Goal: Task Accomplishment & Management: Use online tool/utility

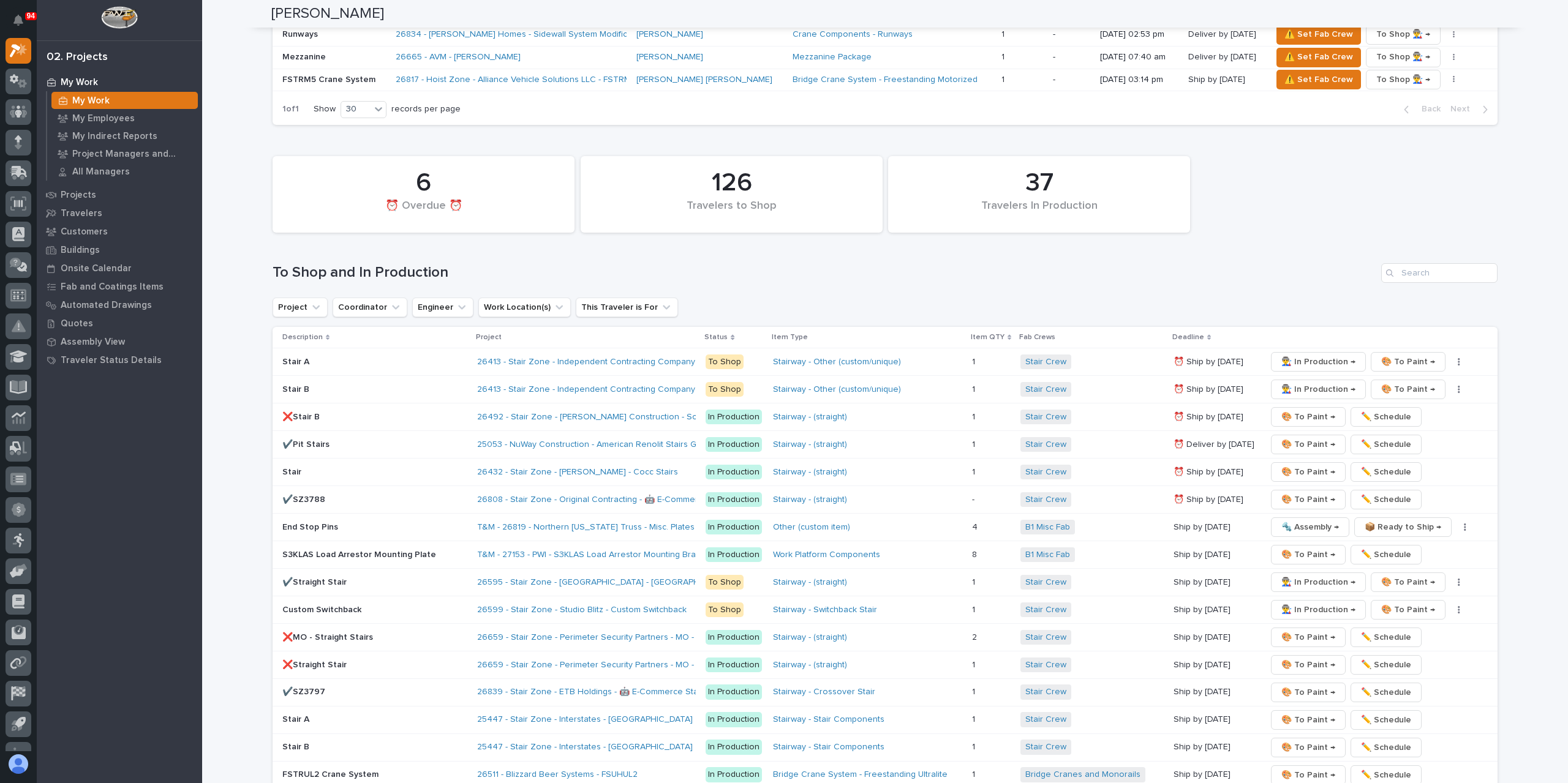
scroll to position [1899, 0]
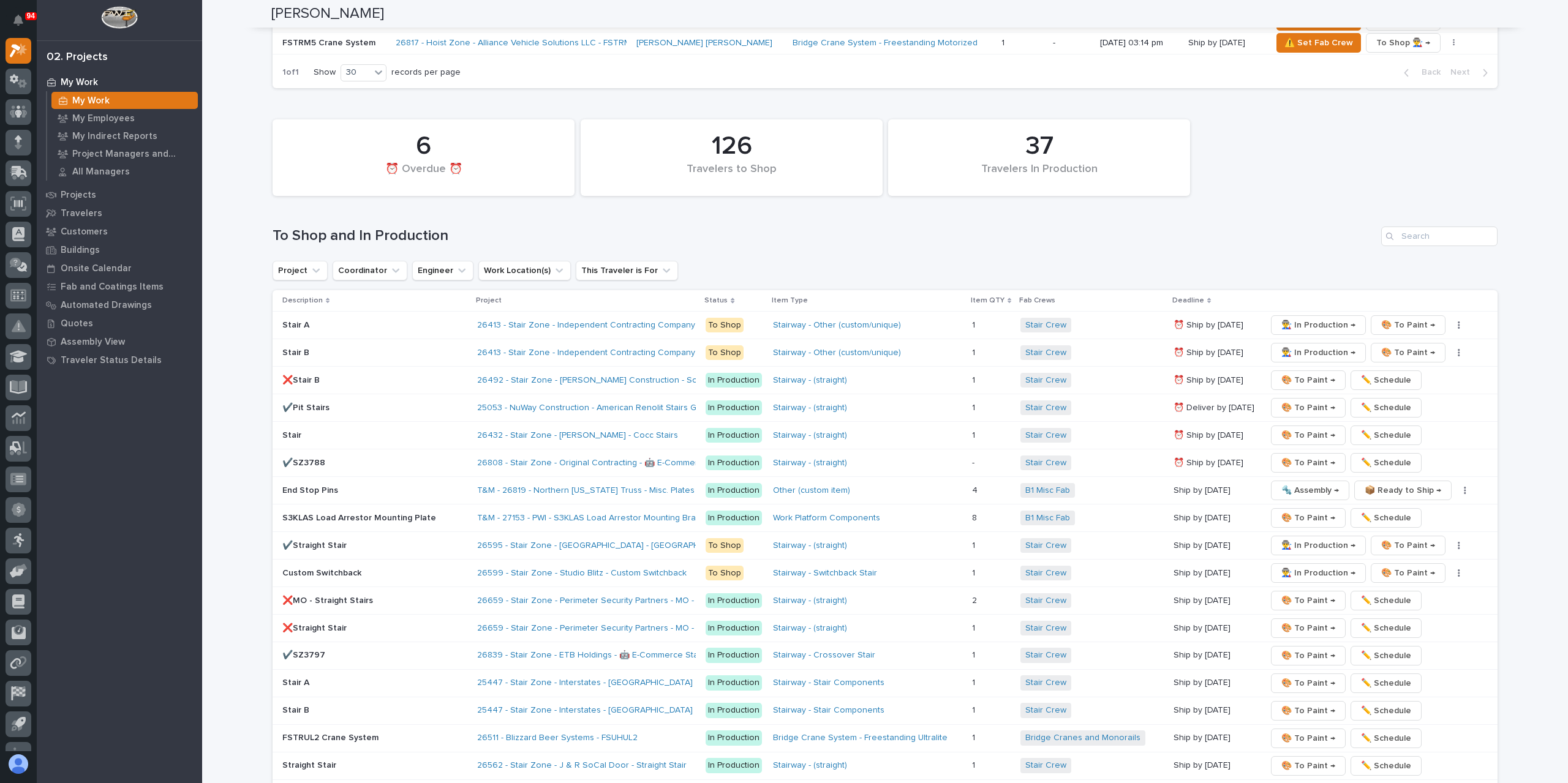
click at [303, 651] on p "✔️SZ3797" at bounding box center [374, 656] width 185 height 11
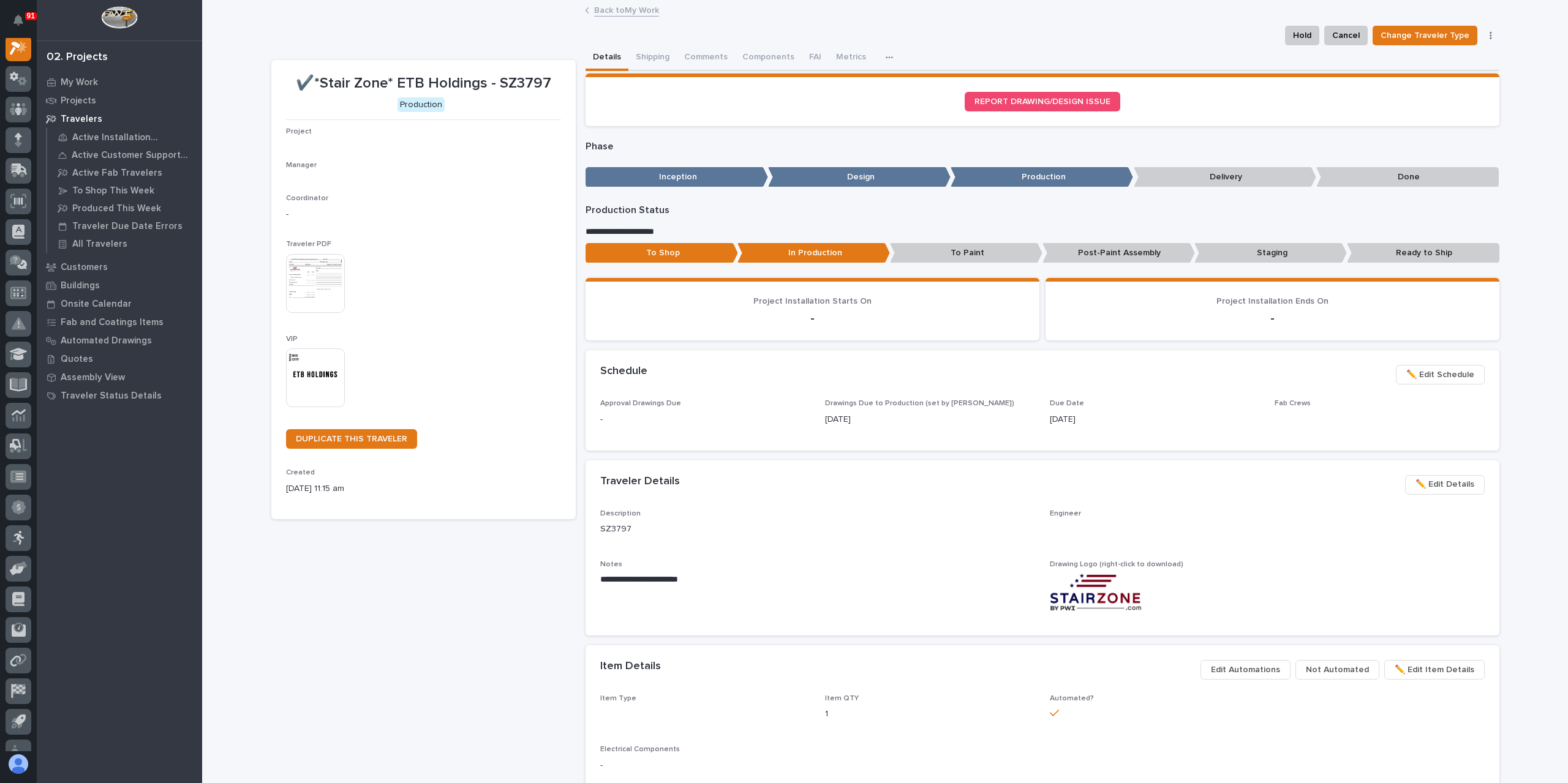
scroll to position [30, 0]
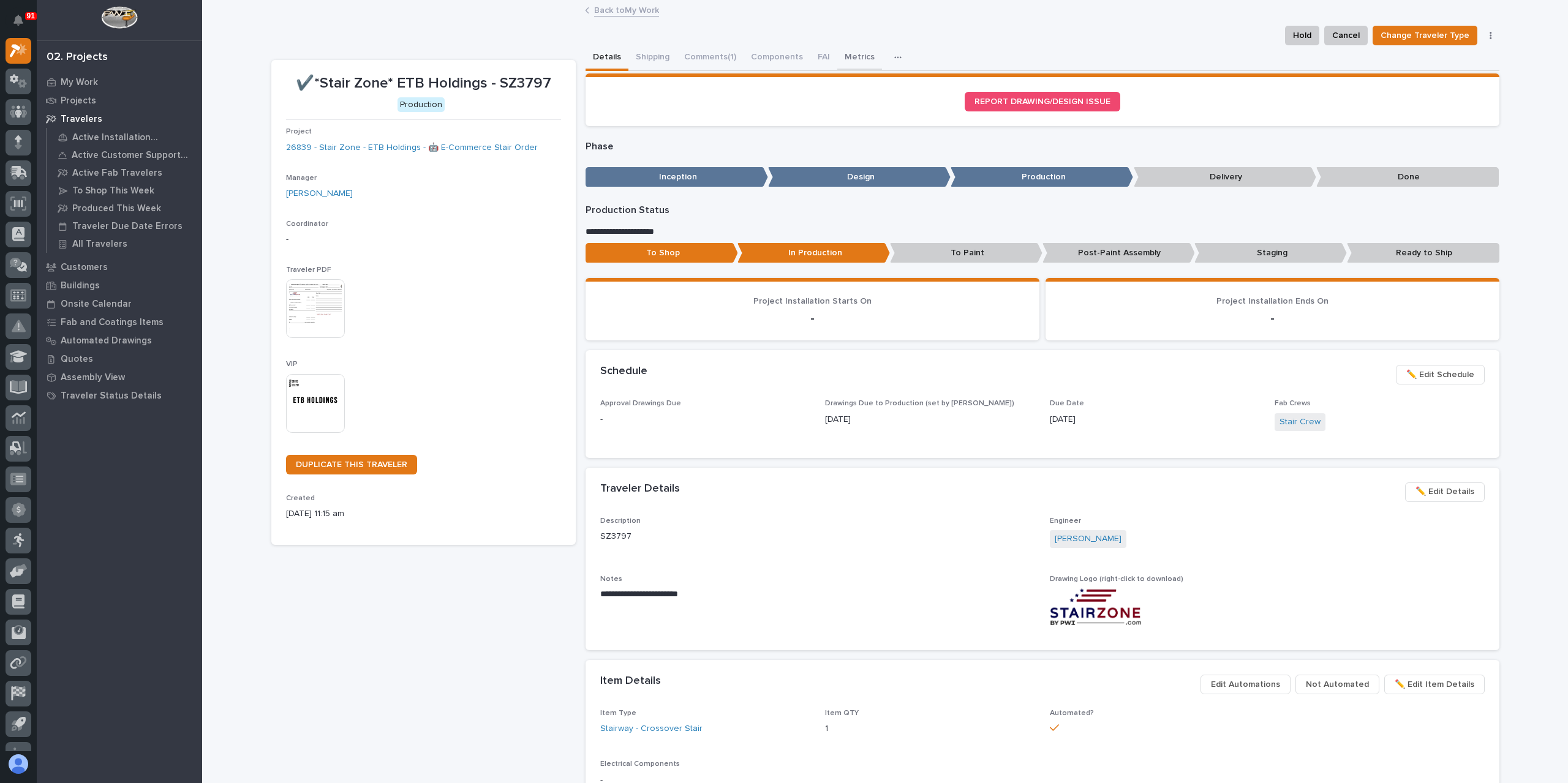
click at [837, 60] on button "Metrics" at bounding box center [860, 58] width 45 height 25
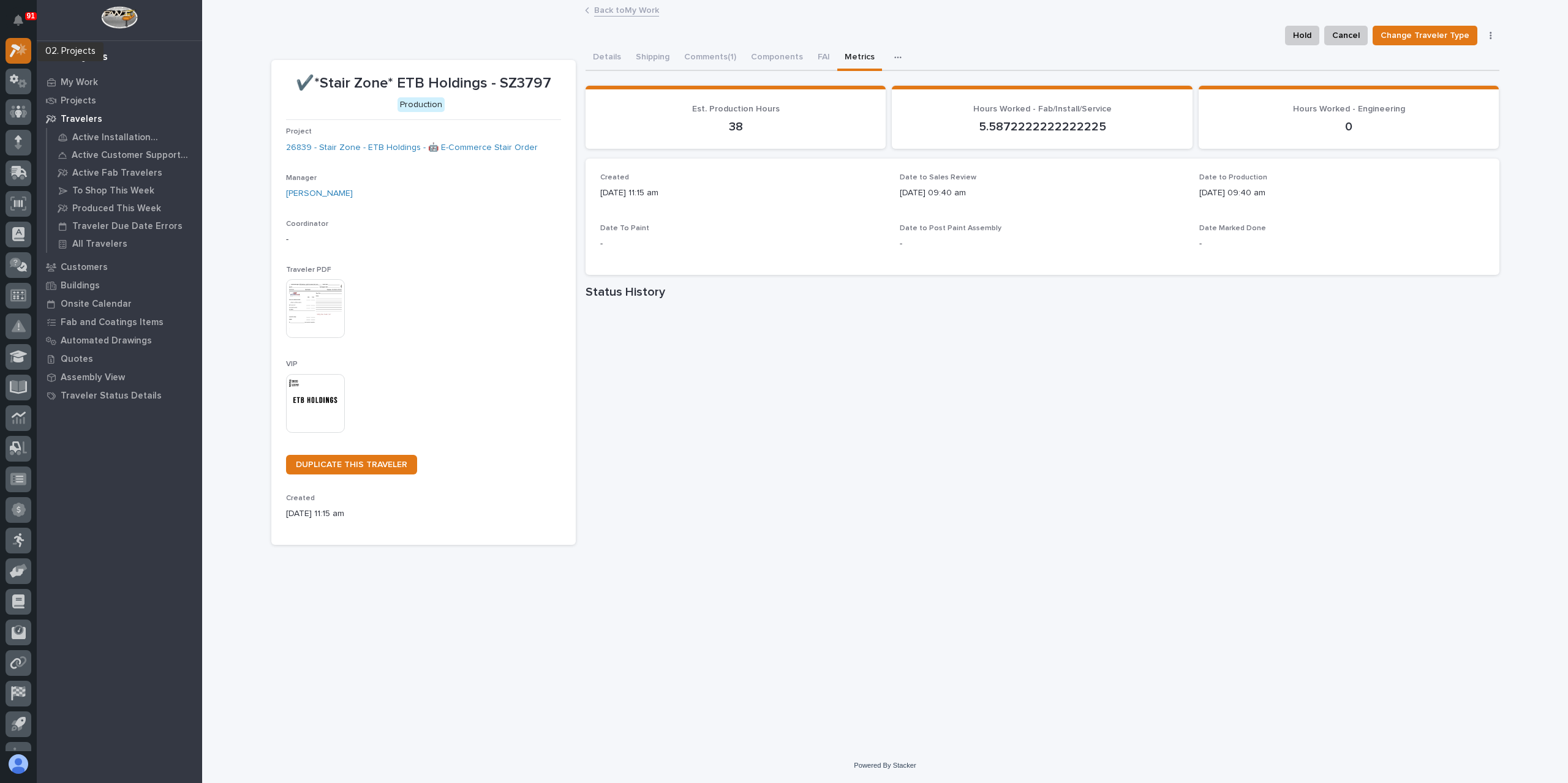
click at [17, 55] on icon at bounding box center [18, 51] width 18 height 14
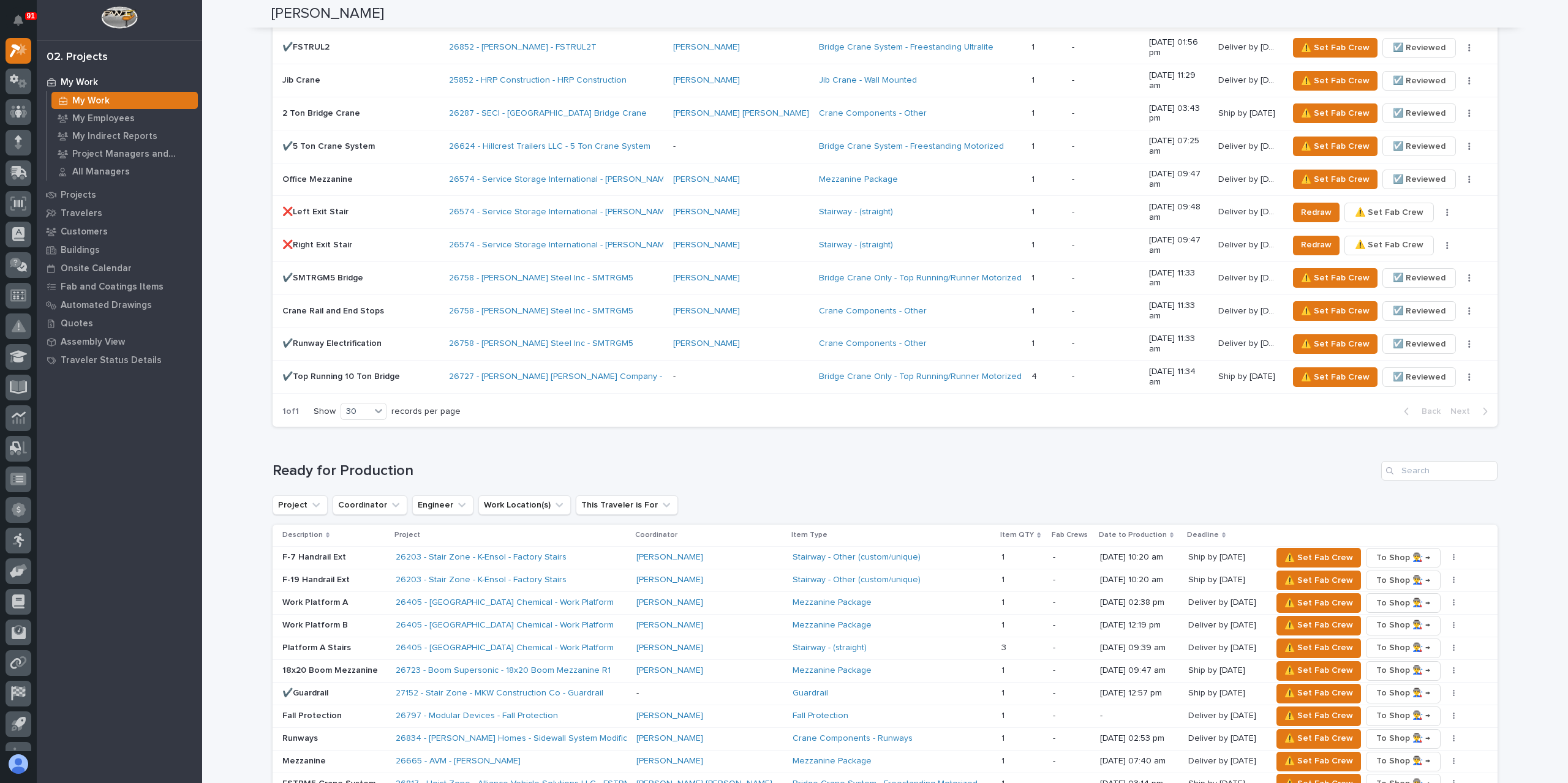
scroll to position [1163, 0]
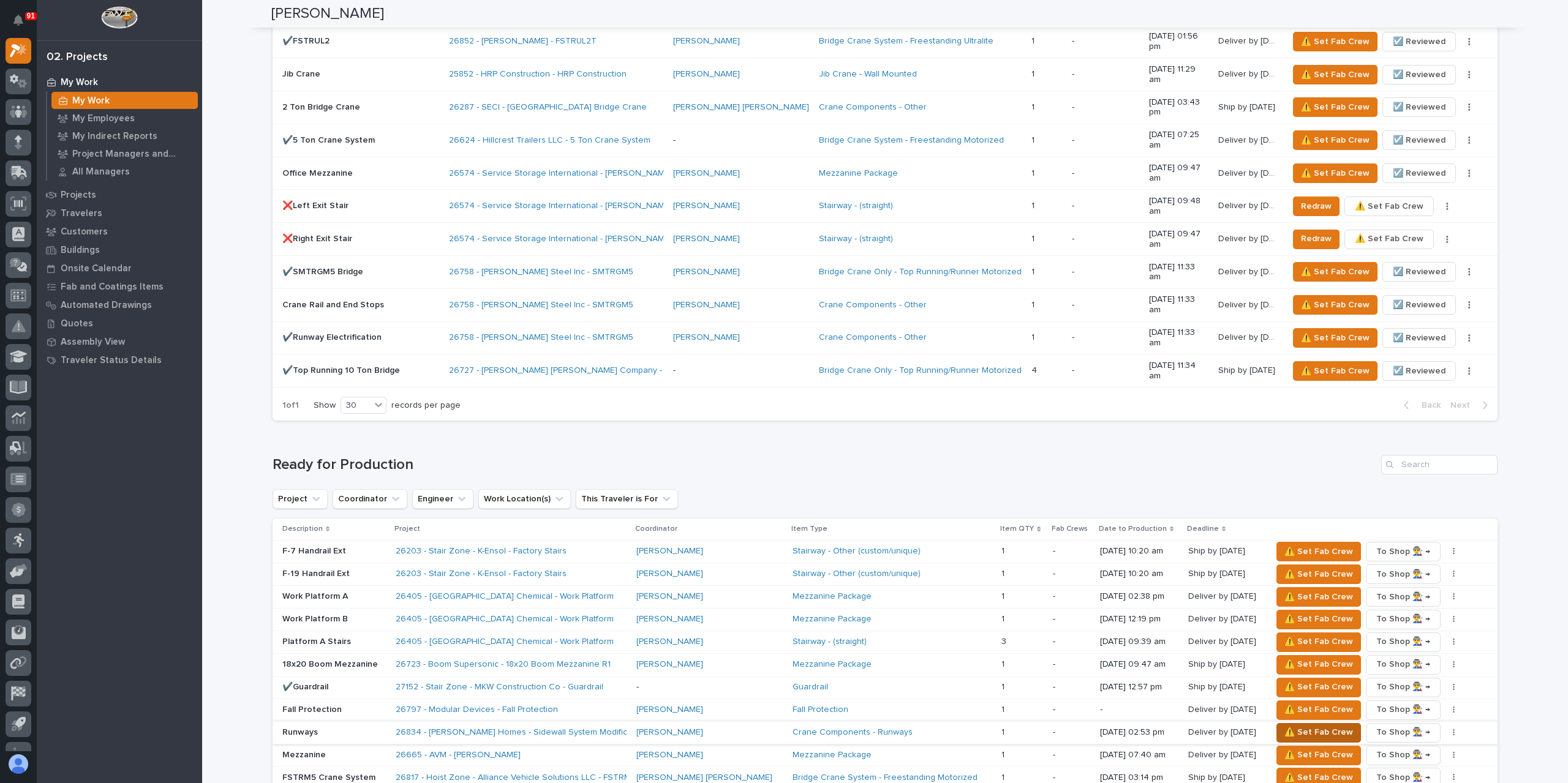
click at [1285, 726] on span "⚠️ Set Fab Crew" at bounding box center [1318, 732] width 69 height 15
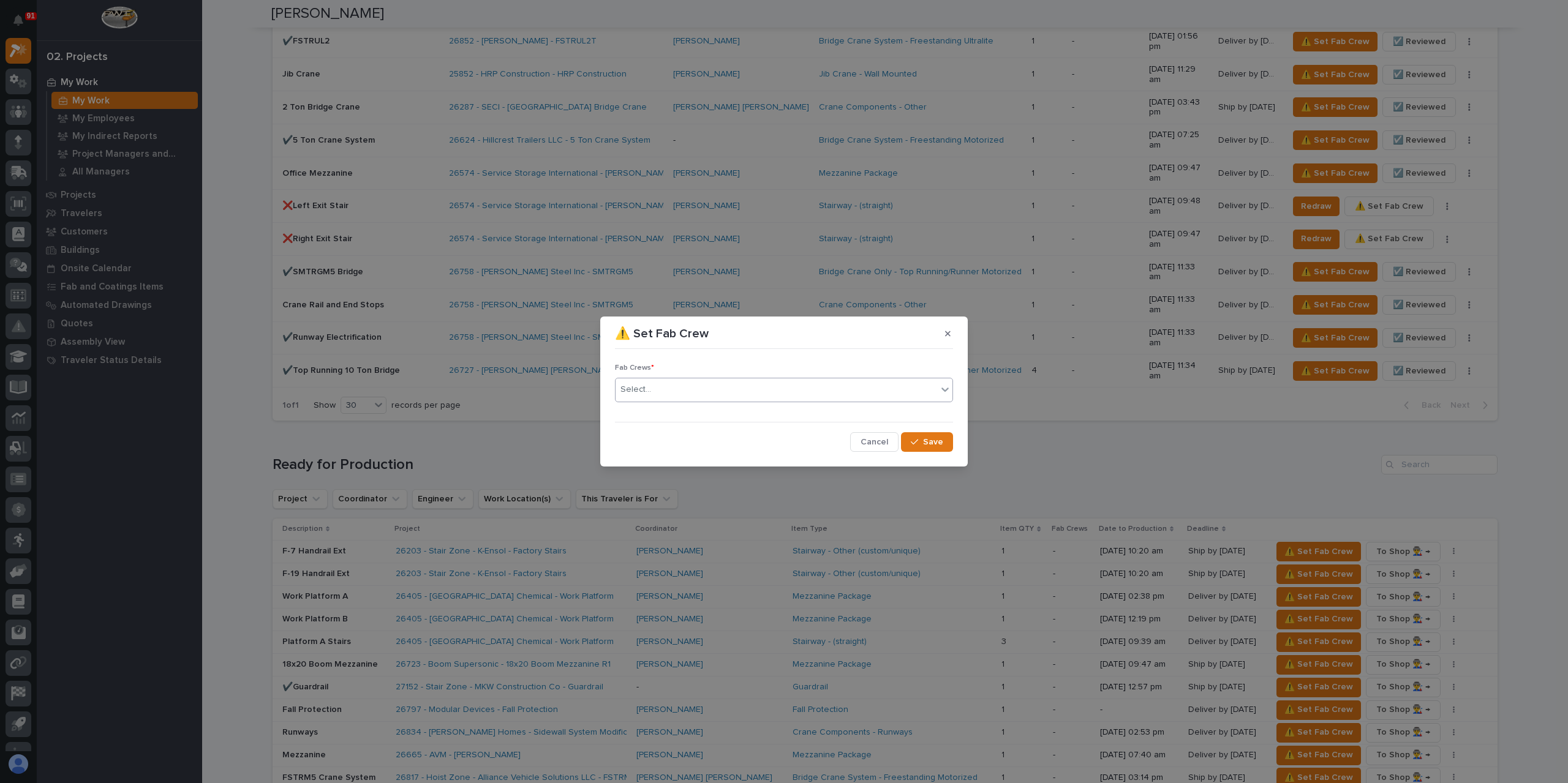
click at [627, 389] on div "Select..." at bounding box center [635, 389] width 30 height 13
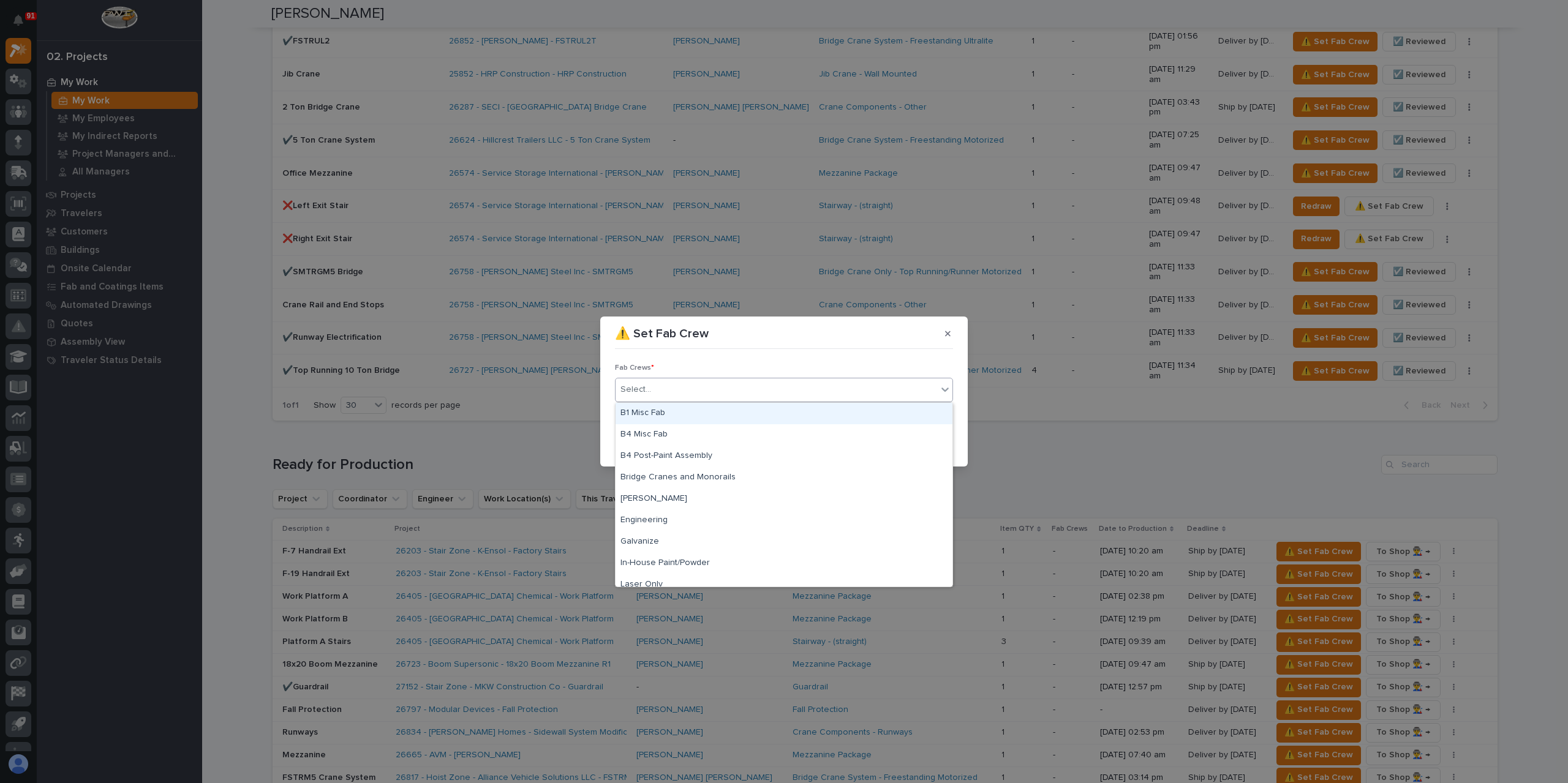
click at [672, 413] on div "B1 Misc Fab" at bounding box center [784, 413] width 337 height 21
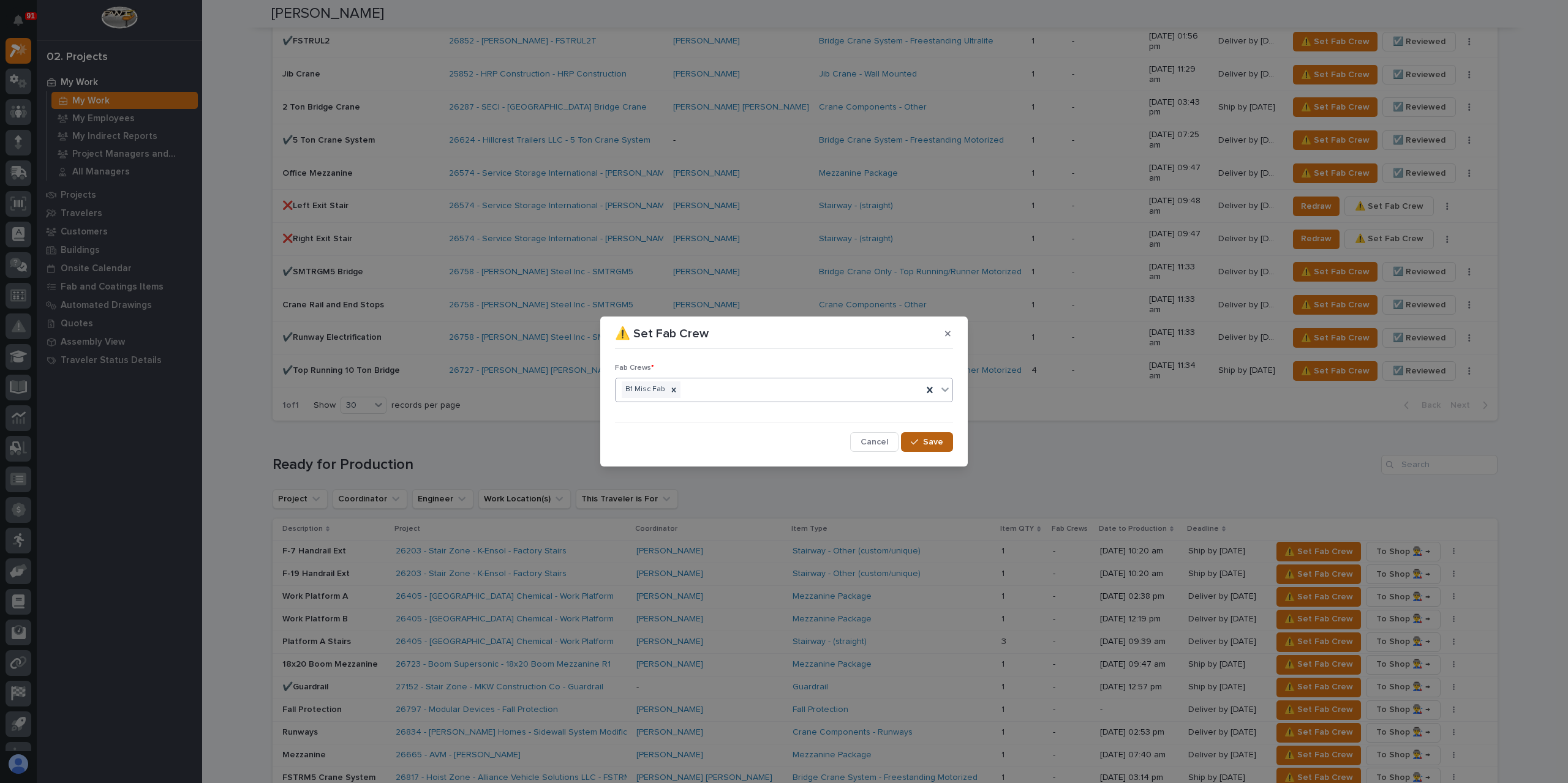
click at [937, 449] on button "Save" at bounding box center [927, 443] width 53 height 19
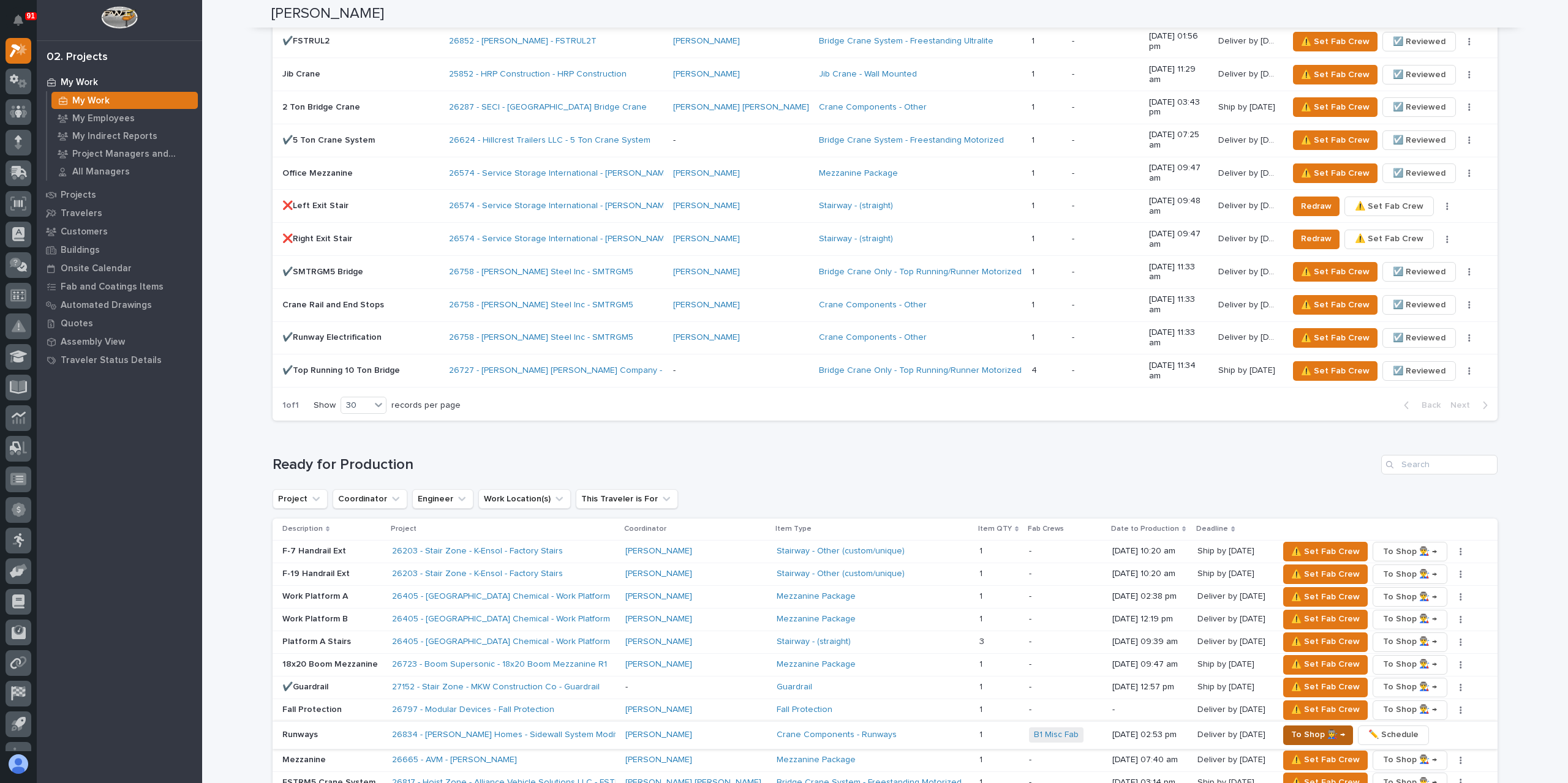
click at [1295, 728] on span "To Shop 👨‍🏭 →" at bounding box center [1317, 734] width 53 height 15
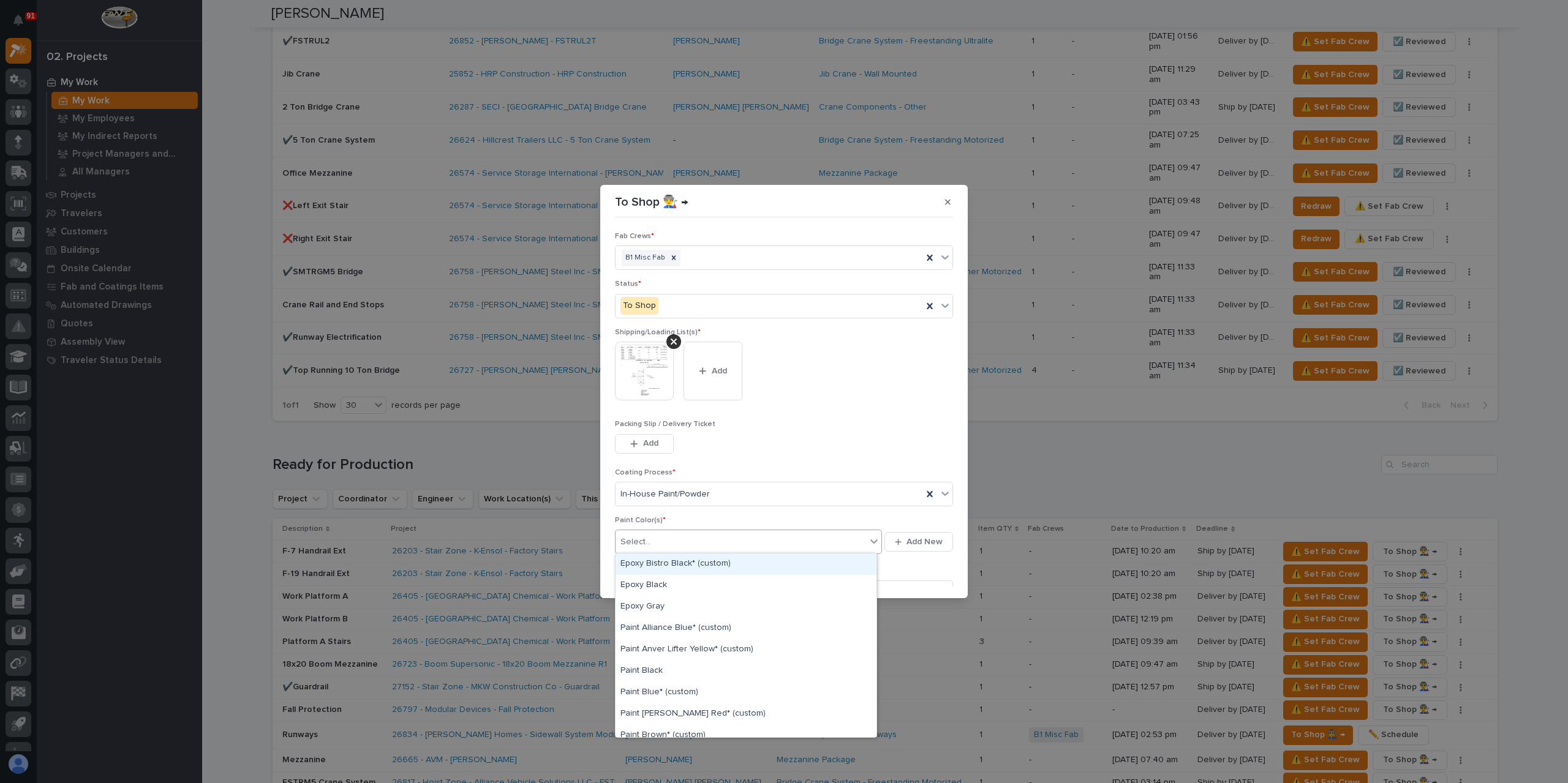
click at [680, 552] on div "Select..." at bounding box center [748, 542] width 267 height 24
click at [719, 653] on div "Paint Epoxy White* (custom)" at bounding box center [746, 657] width 261 height 21
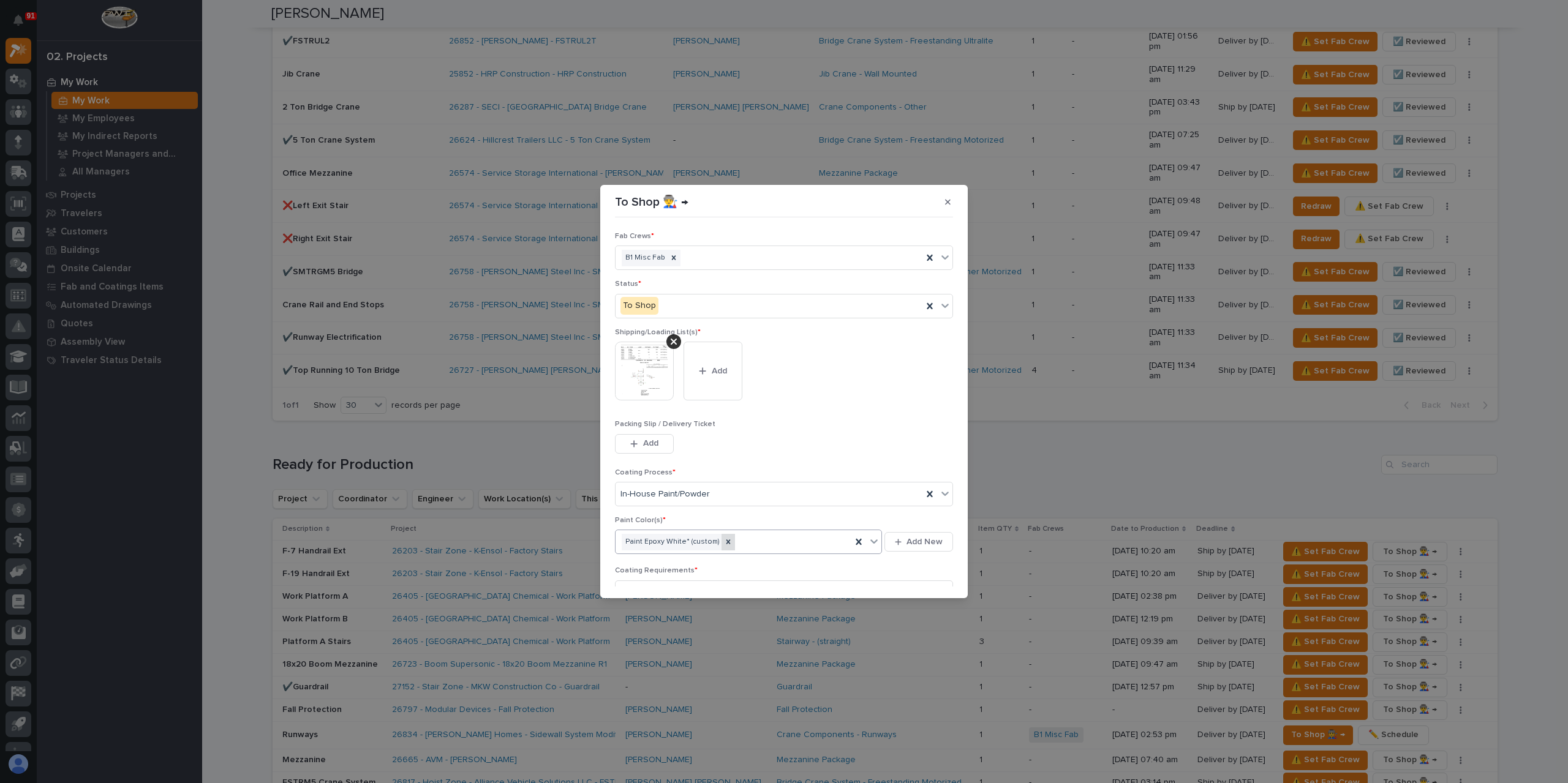
click at [726, 542] on icon at bounding box center [728, 542] width 9 height 9
click at [733, 541] on div "Select..." at bounding box center [741, 542] width 251 height 20
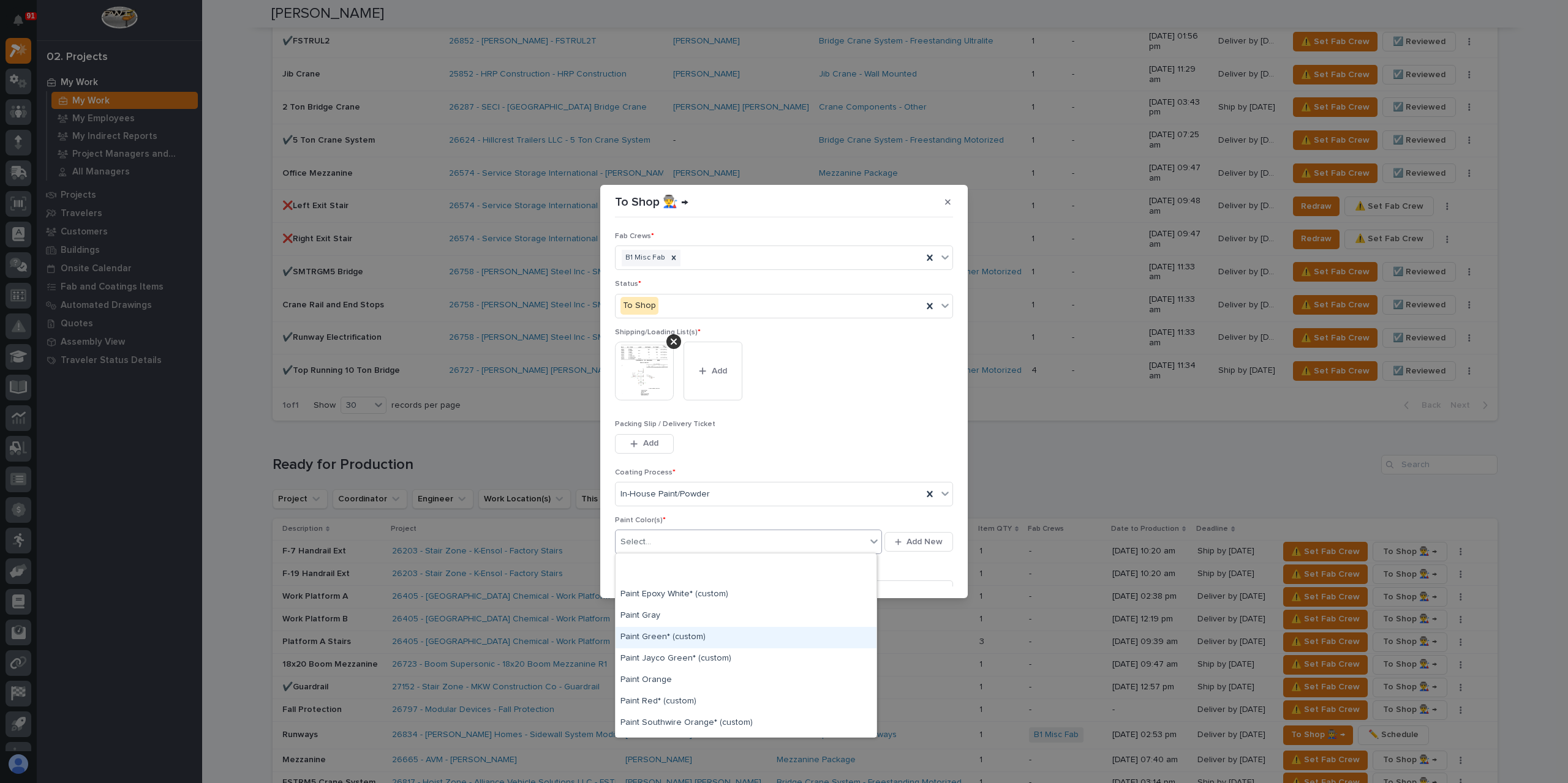
scroll to position [245, 0]
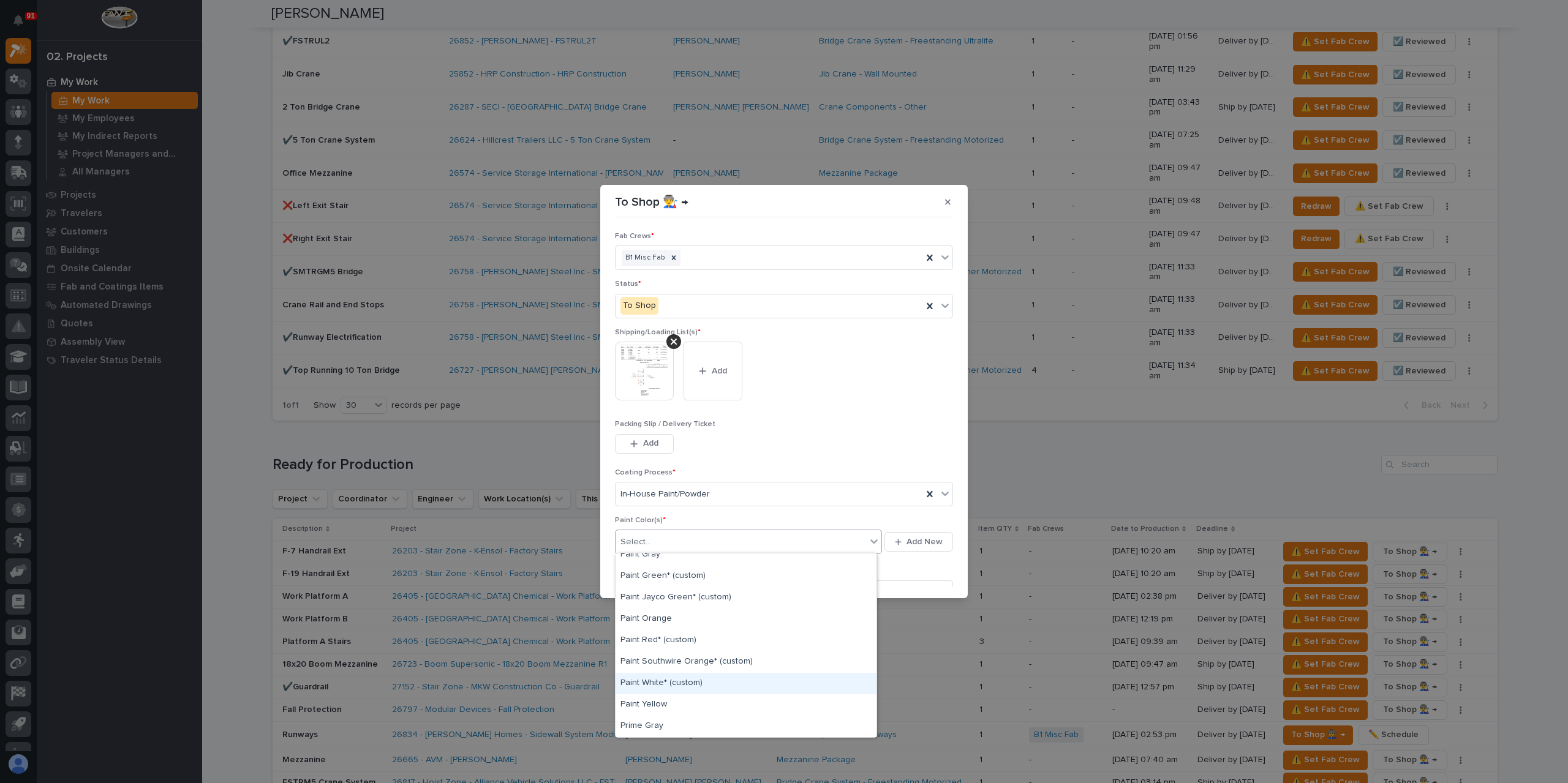
click at [686, 680] on div "Paint White* (custom)" at bounding box center [746, 684] width 261 height 21
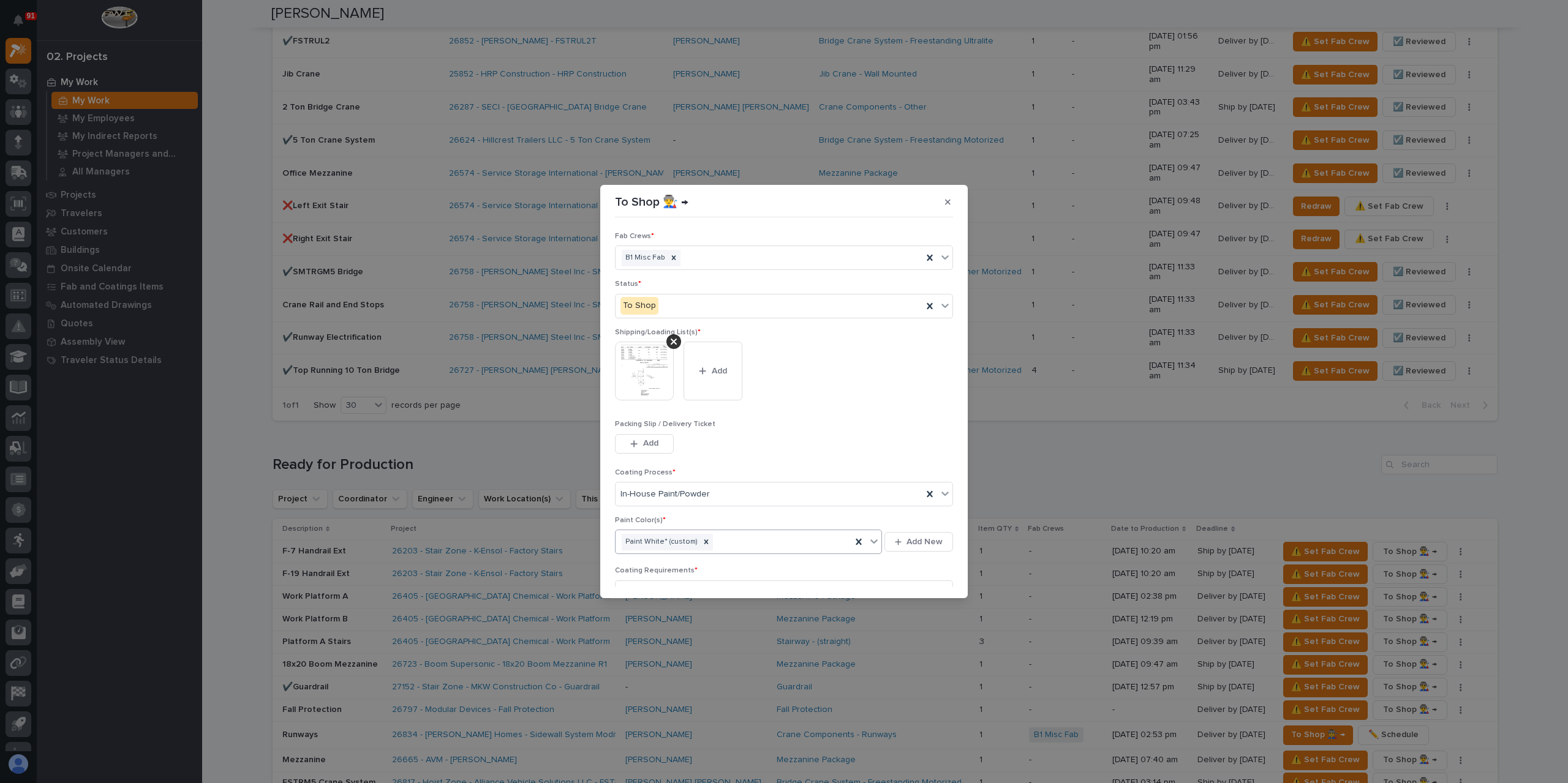
scroll to position [65, 0]
click at [913, 577] on div "button" at bounding box center [916, 579] width 13 height 9
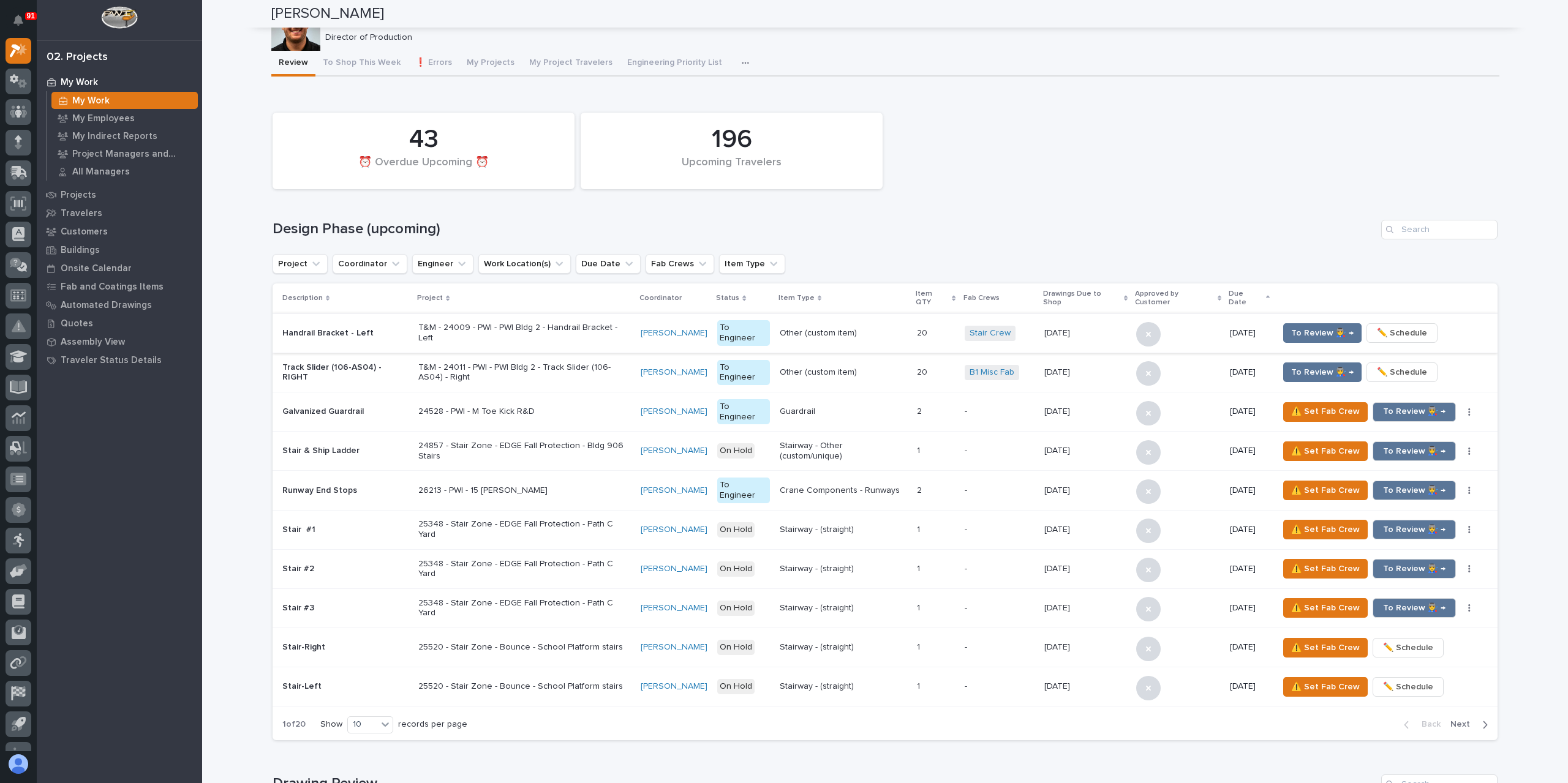
scroll to position [0, 0]
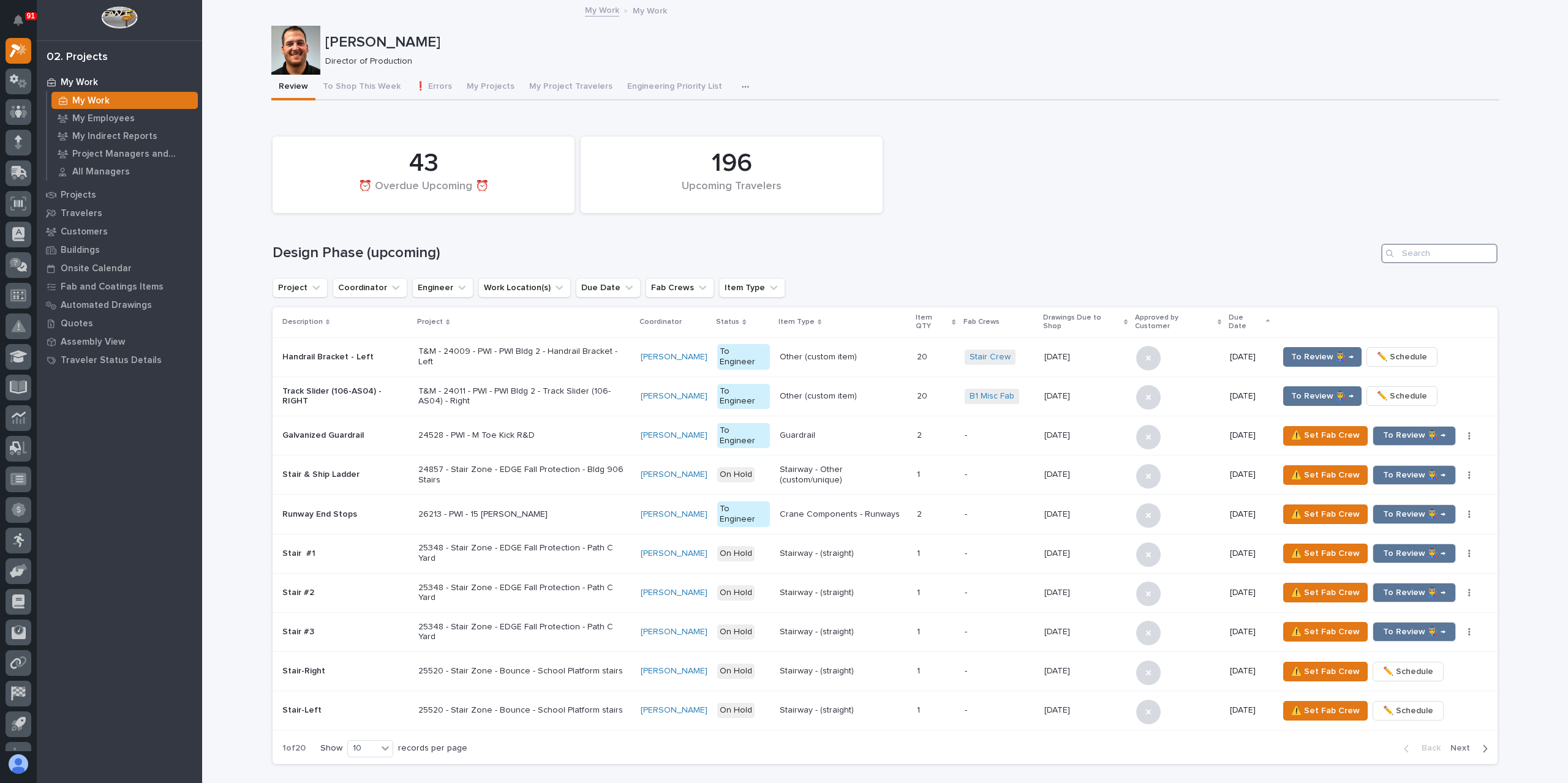
click at [1448, 263] on input "Search" at bounding box center [1440, 254] width 117 height 19
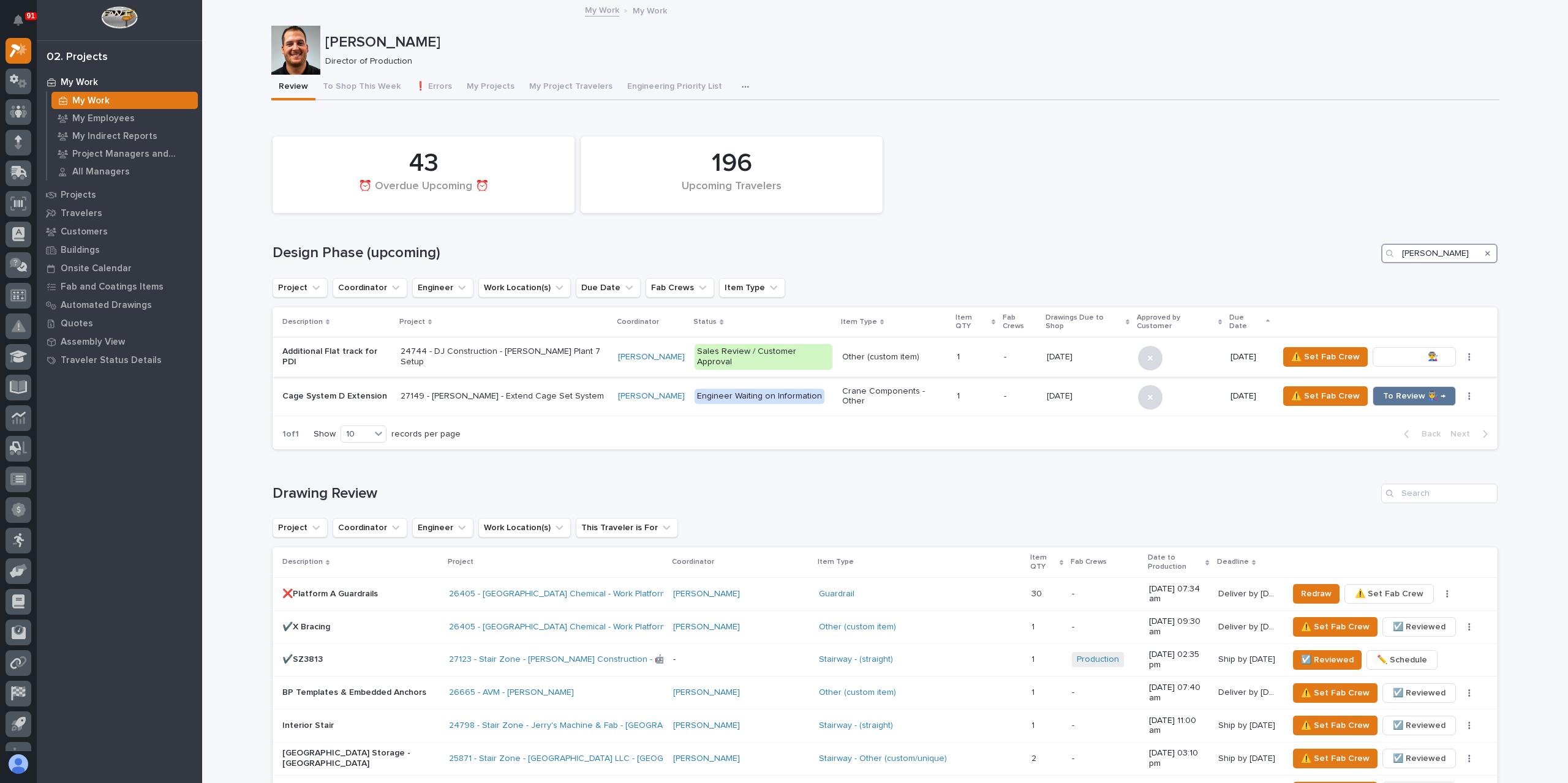
type input "[PERSON_NAME]"
click at [1418, 351] on span "To Review 👨‍🏭 →" at bounding box center [1414, 357] width 62 height 15
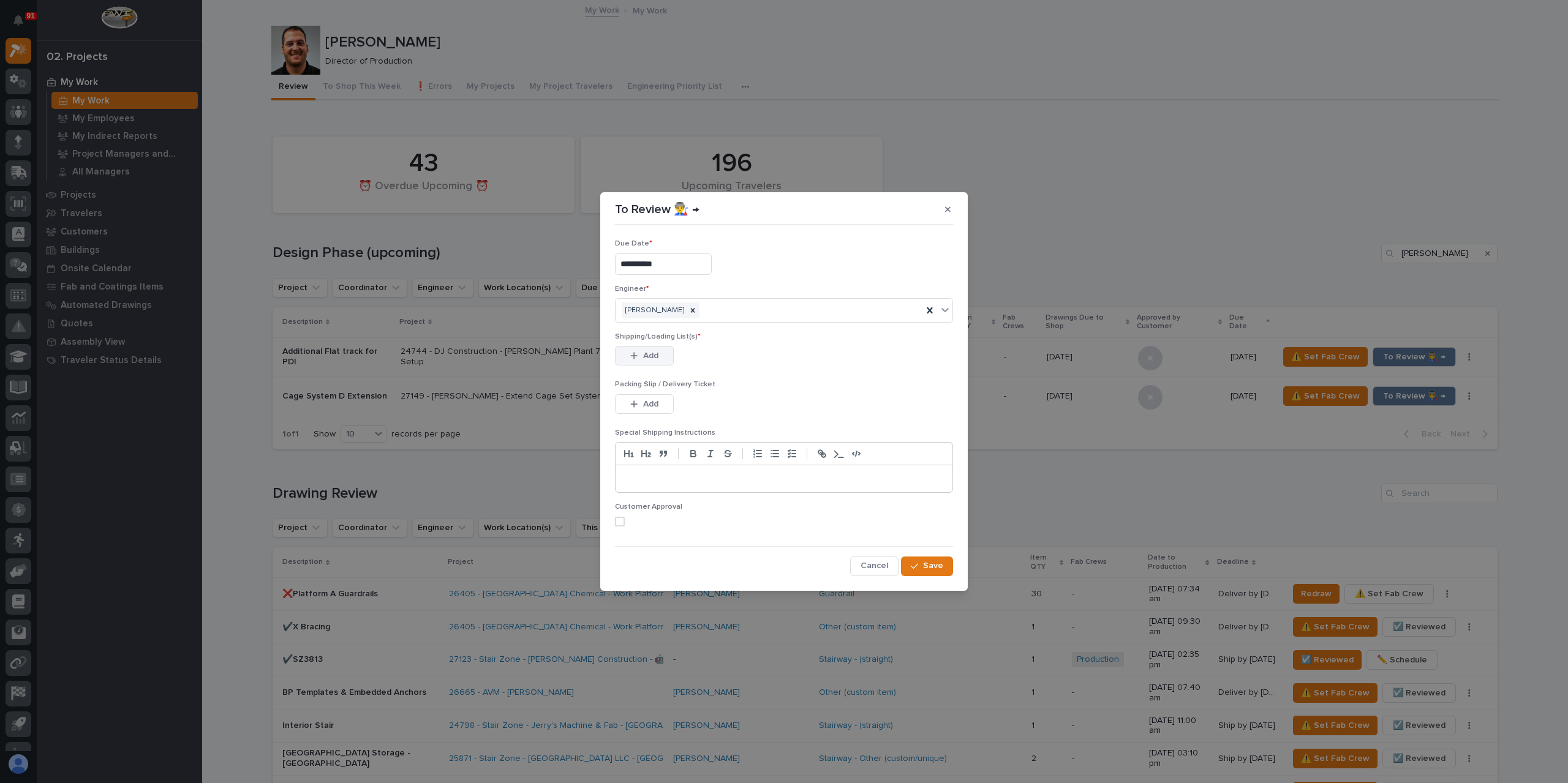
click at [652, 349] on button "Add" at bounding box center [644, 356] width 58 height 19
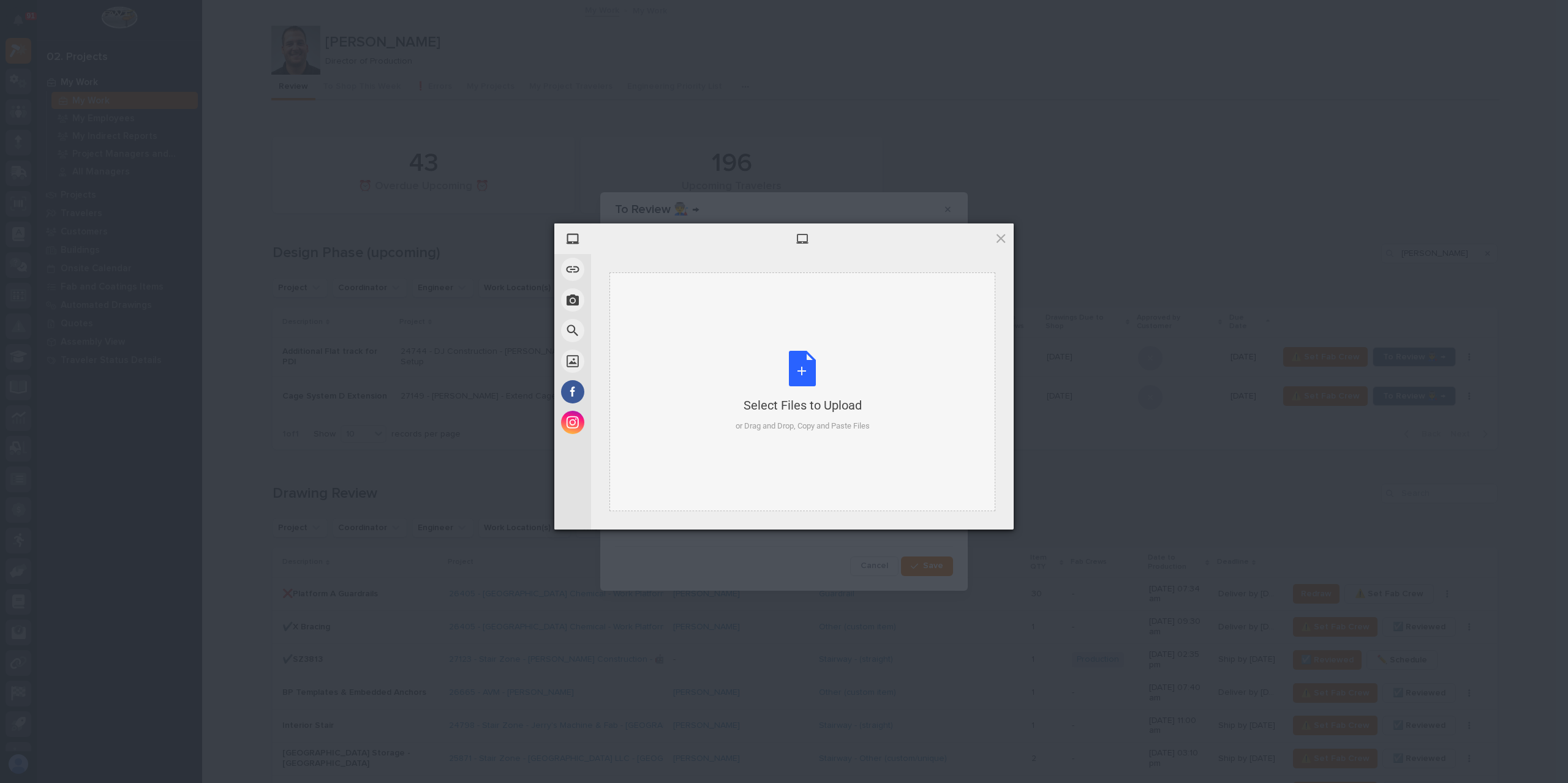
click at [695, 350] on div "Select Files to Upload or Drag and Drop, Copy and Paste Files" at bounding box center [802, 392] width 386 height 239
click at [992, 513] on span "Upload 1" at bounding box center [977, 514] width 62 height 23
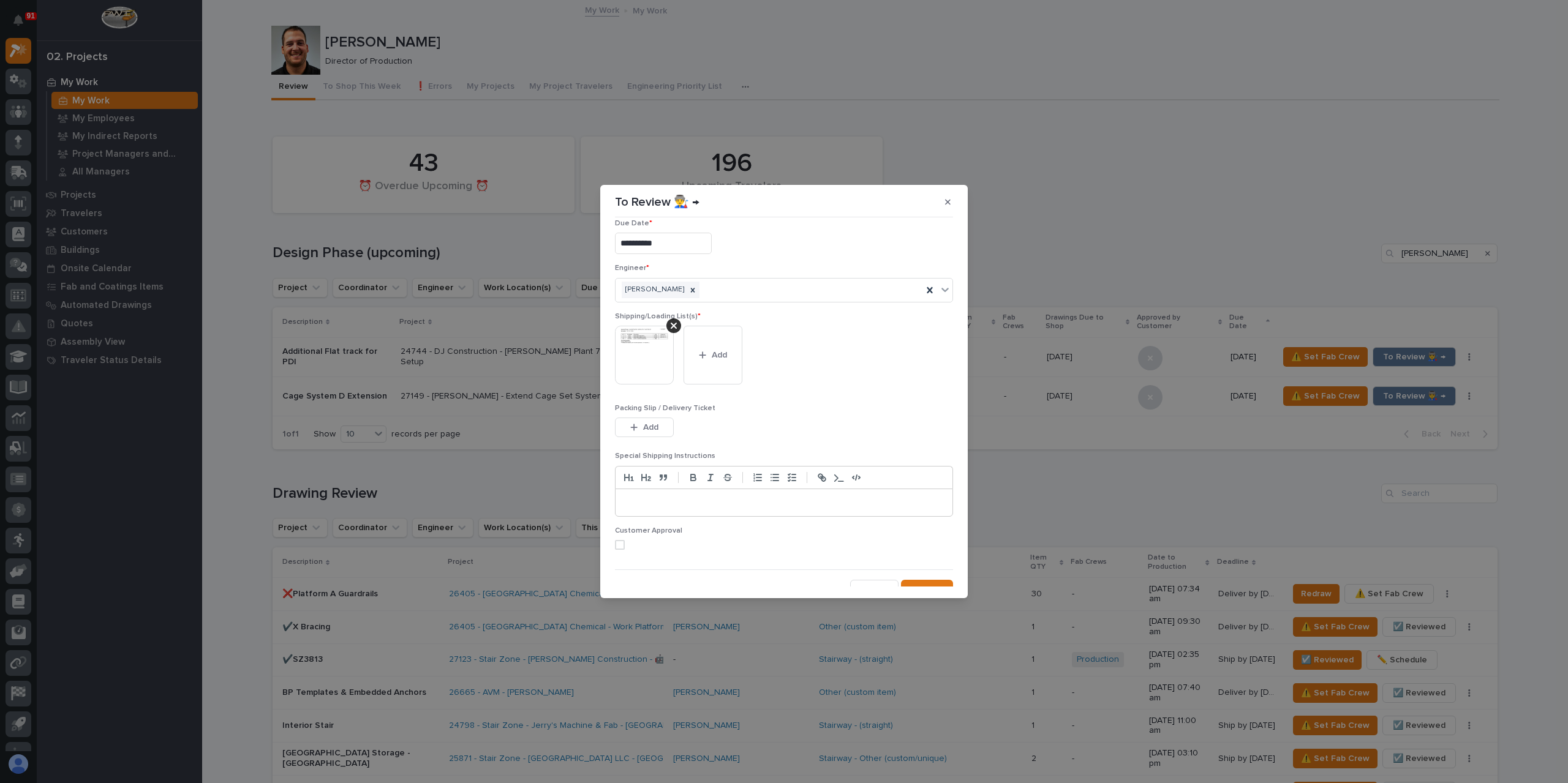
scroll to position [24, 0]
click at [923, 578] on span "Save" at bounding box center [933, 578] width 20 height 11
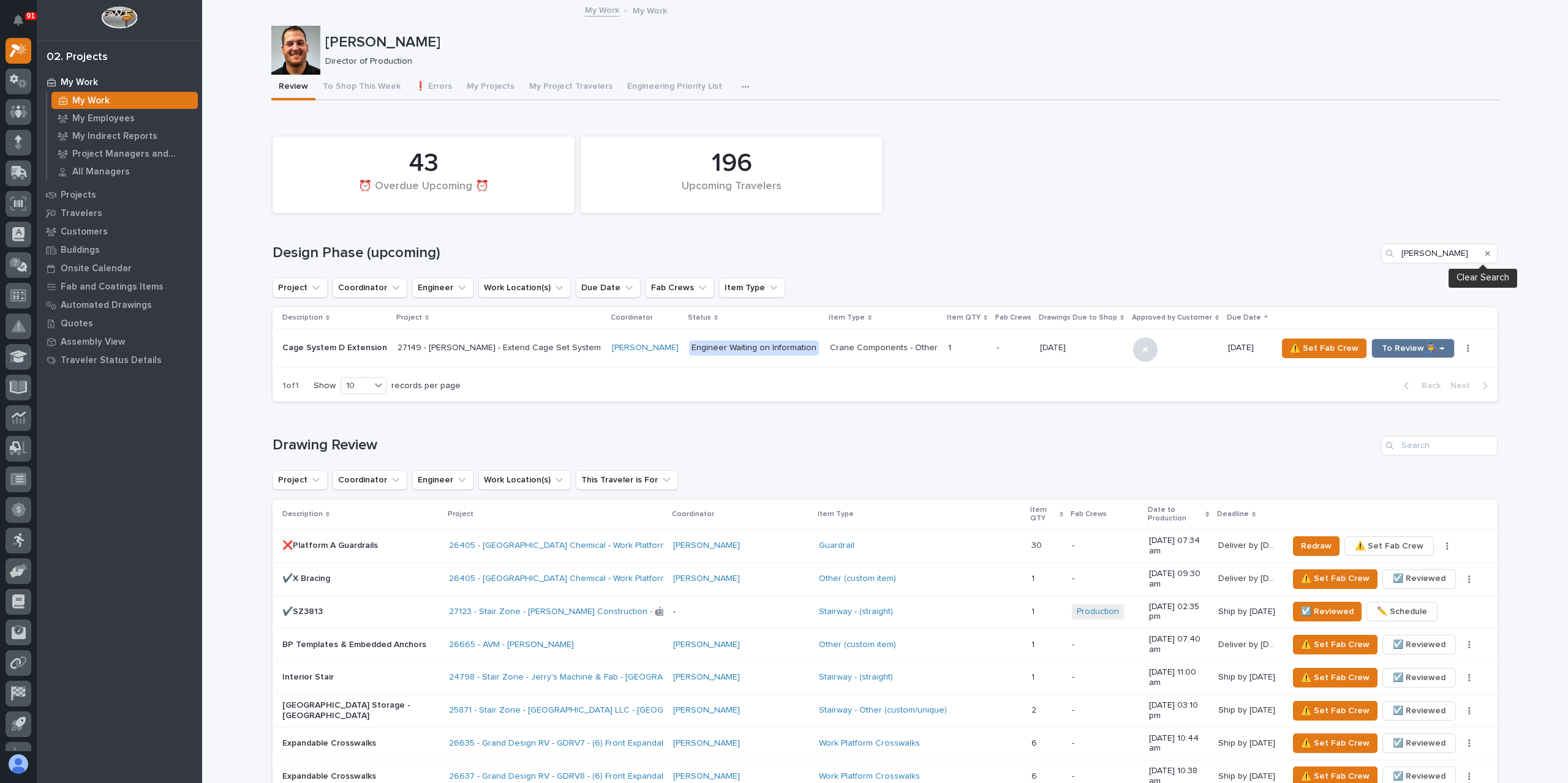
click at [1485, 252] on icon "Search" at bounding box center [1487, 253] width 5 height 5
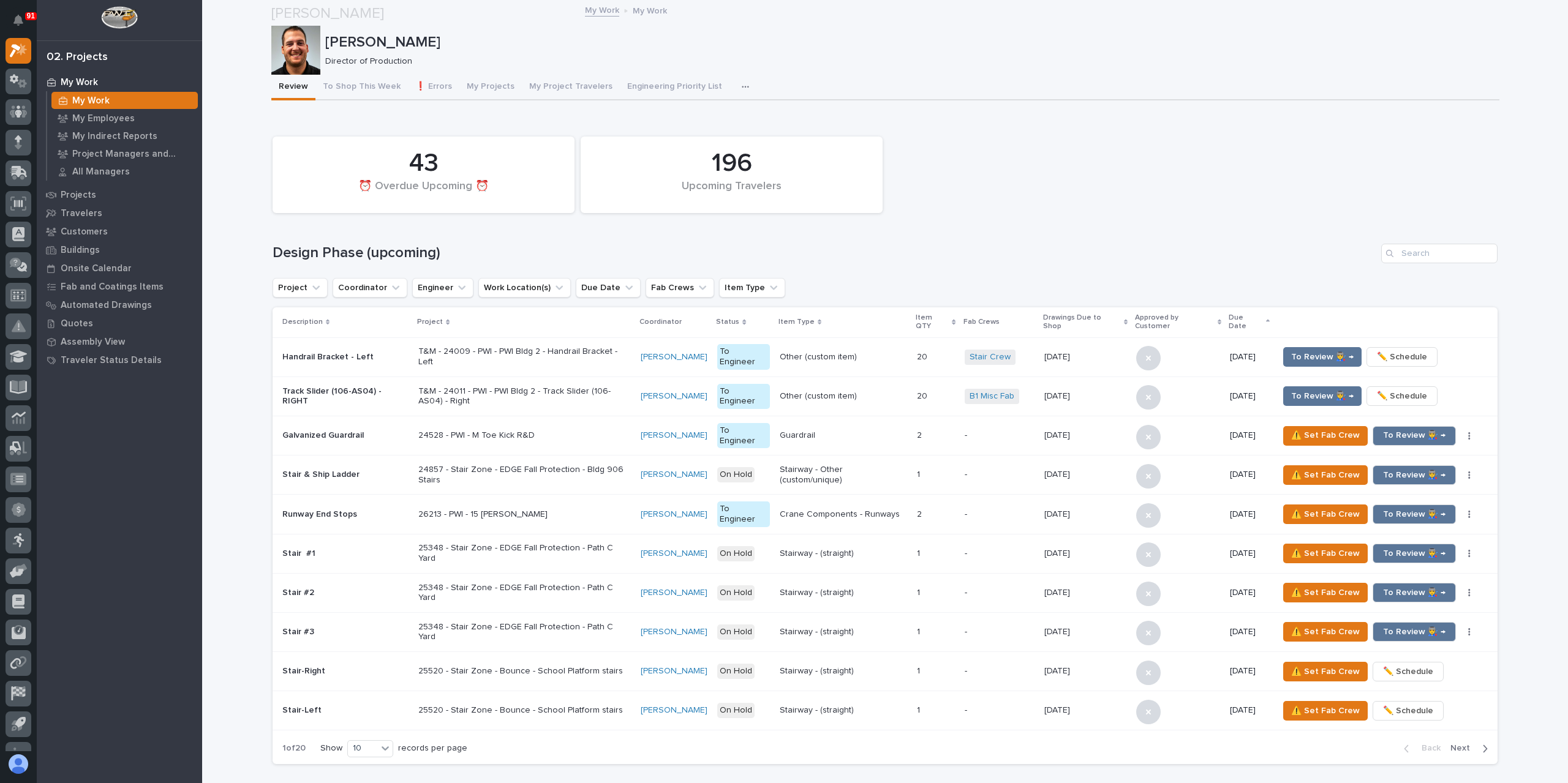
scroll to position [674, 0]
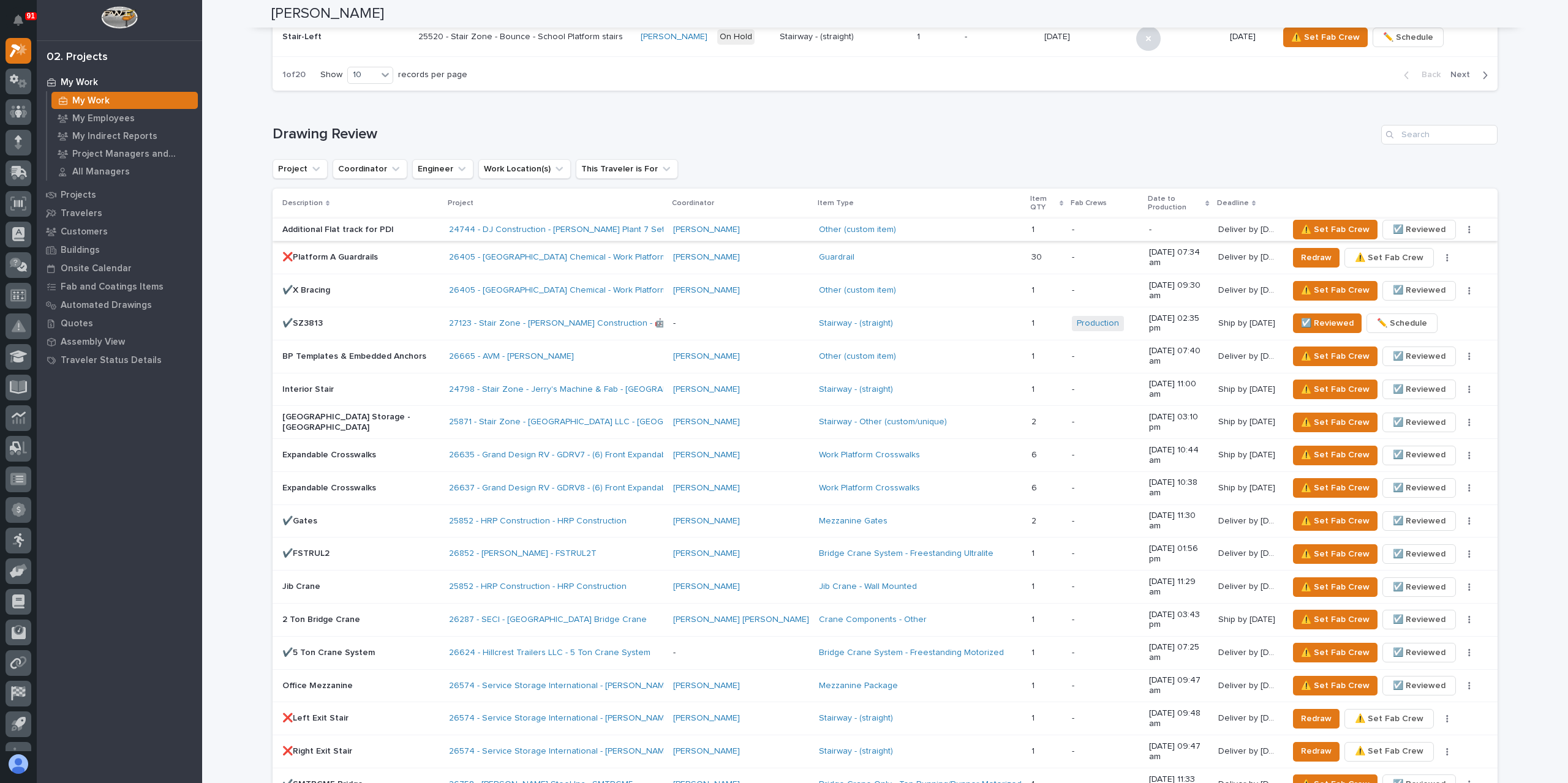
click at [1408, 223] on span "☑️ Reviewed" at bounding box center [1419, 230] width 53 height 15
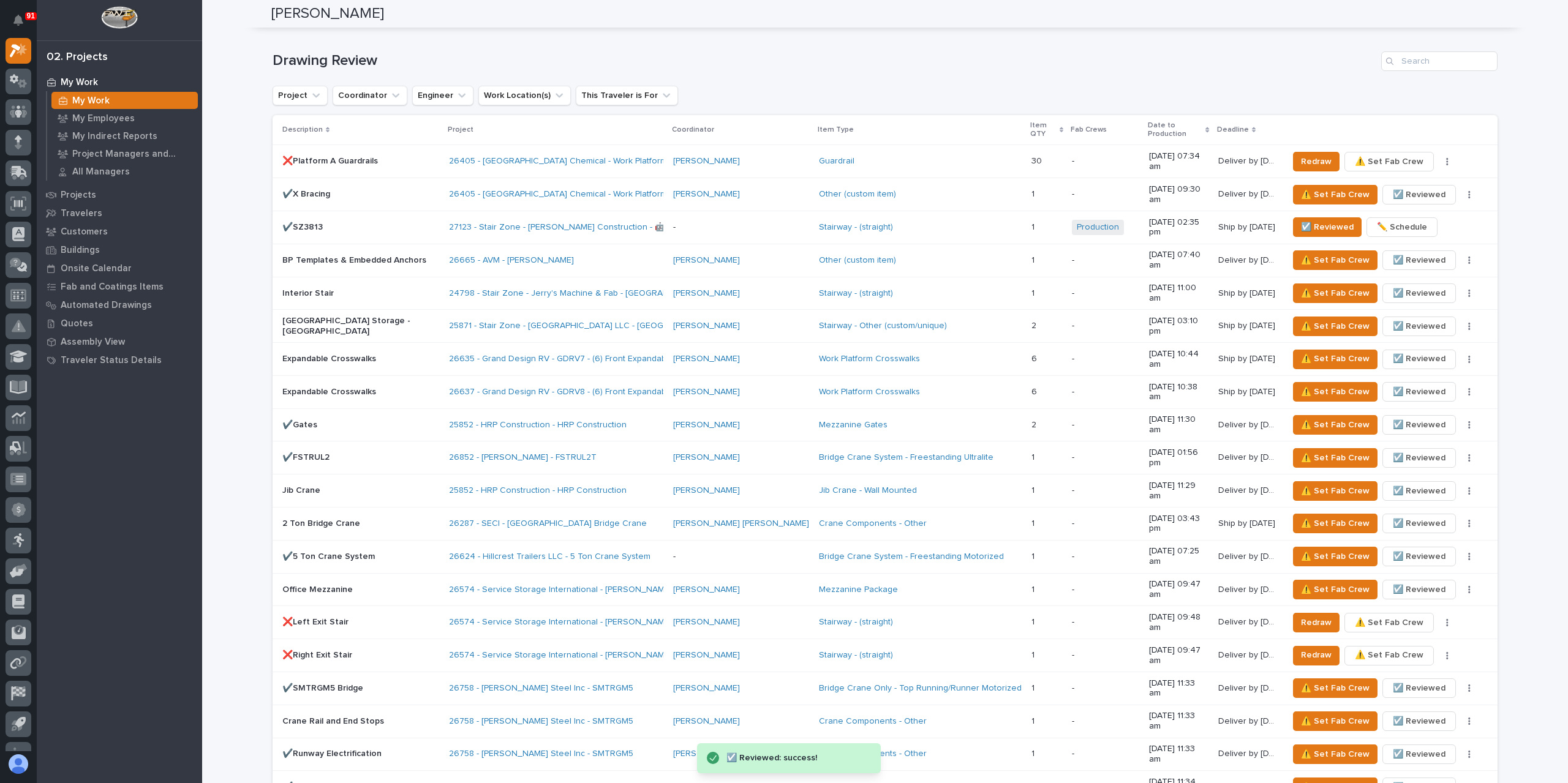
scroll to position [1225, 0]
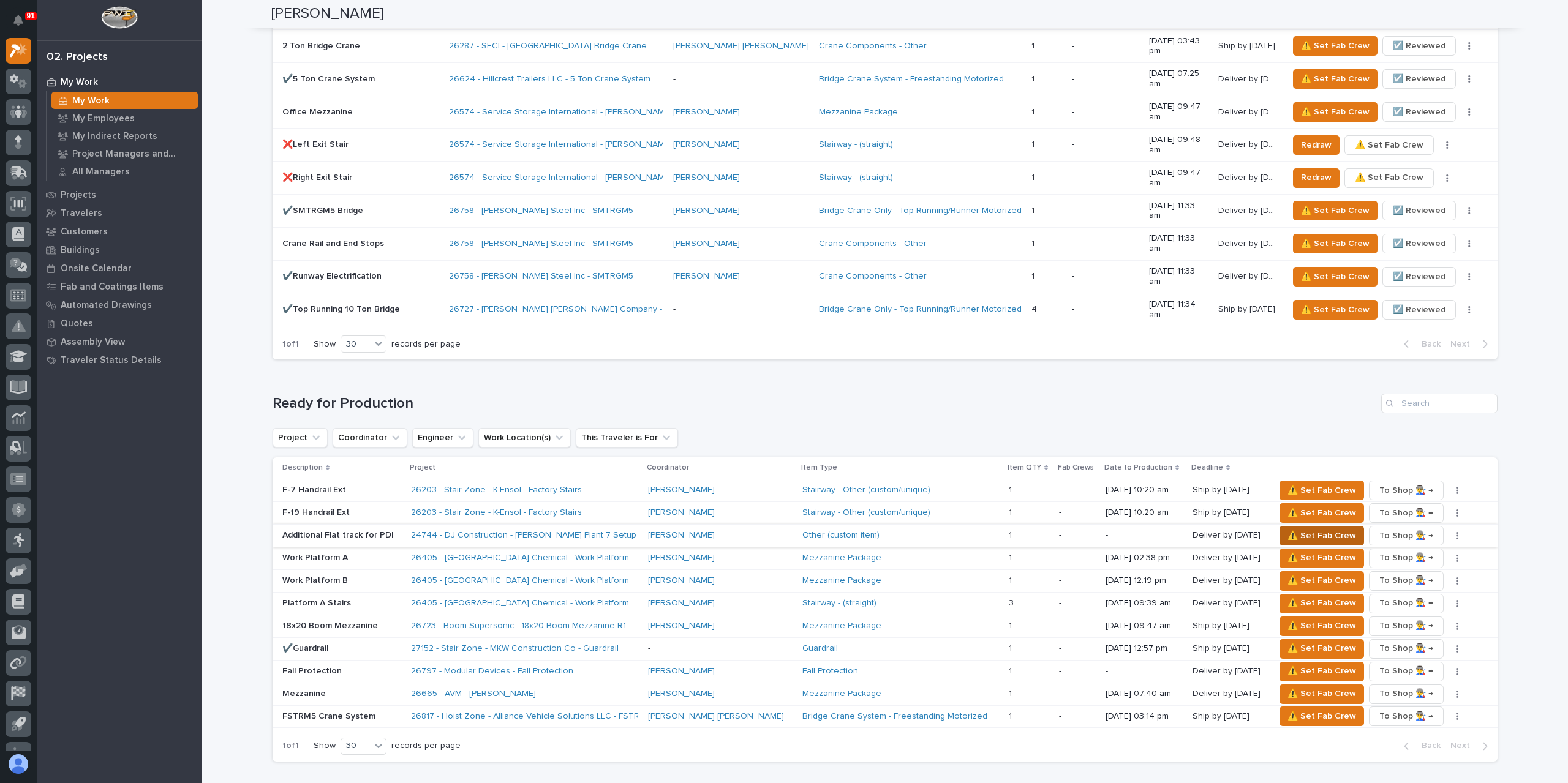
click at [1288, 528] on span "⚠️ Set Fab Crew" at bounding box center [1322, 535] width 69 height 15
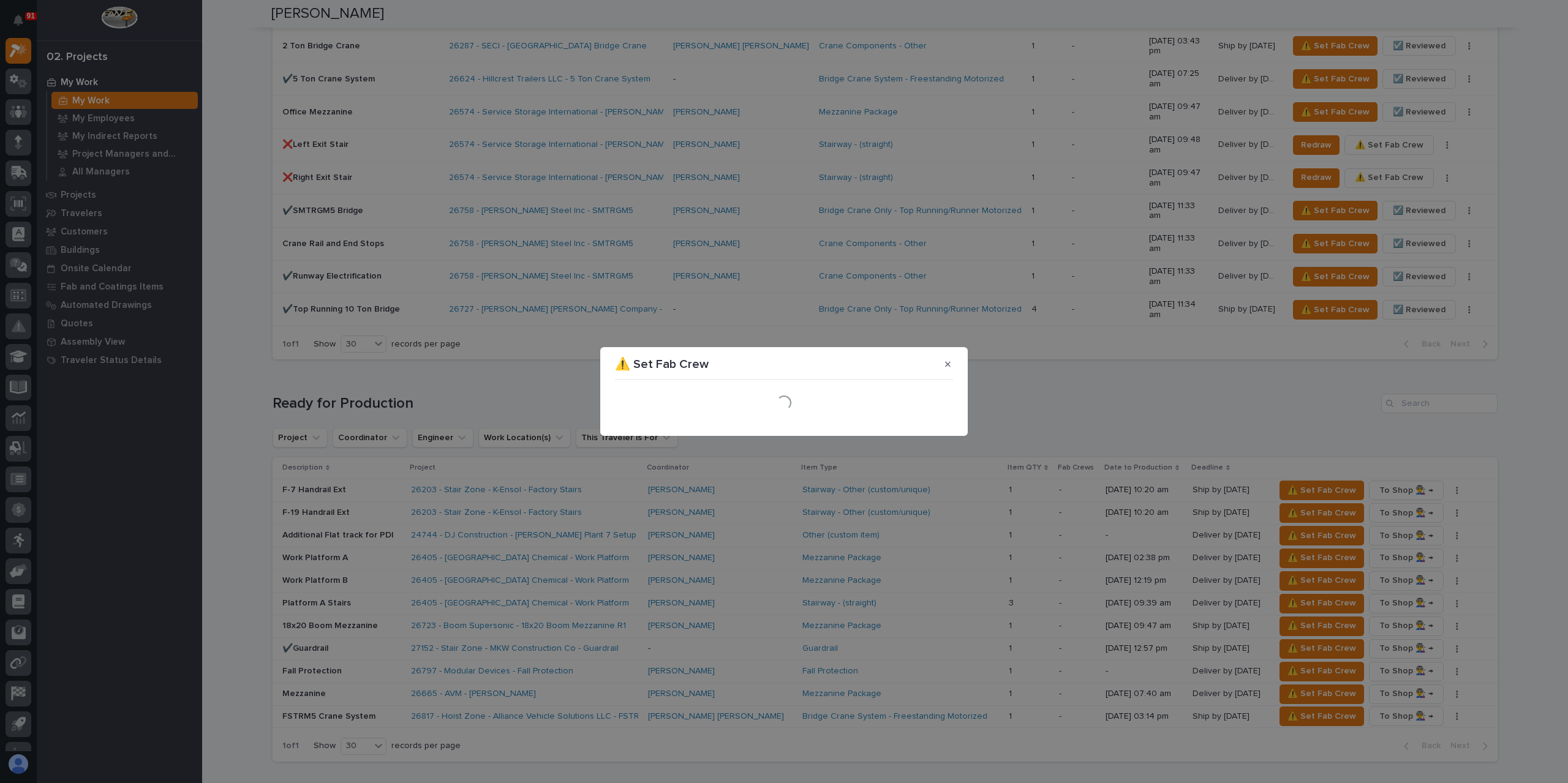
click at [667, 393] on div "Loading..." at bounding box center [784, 403] width 339 height 37
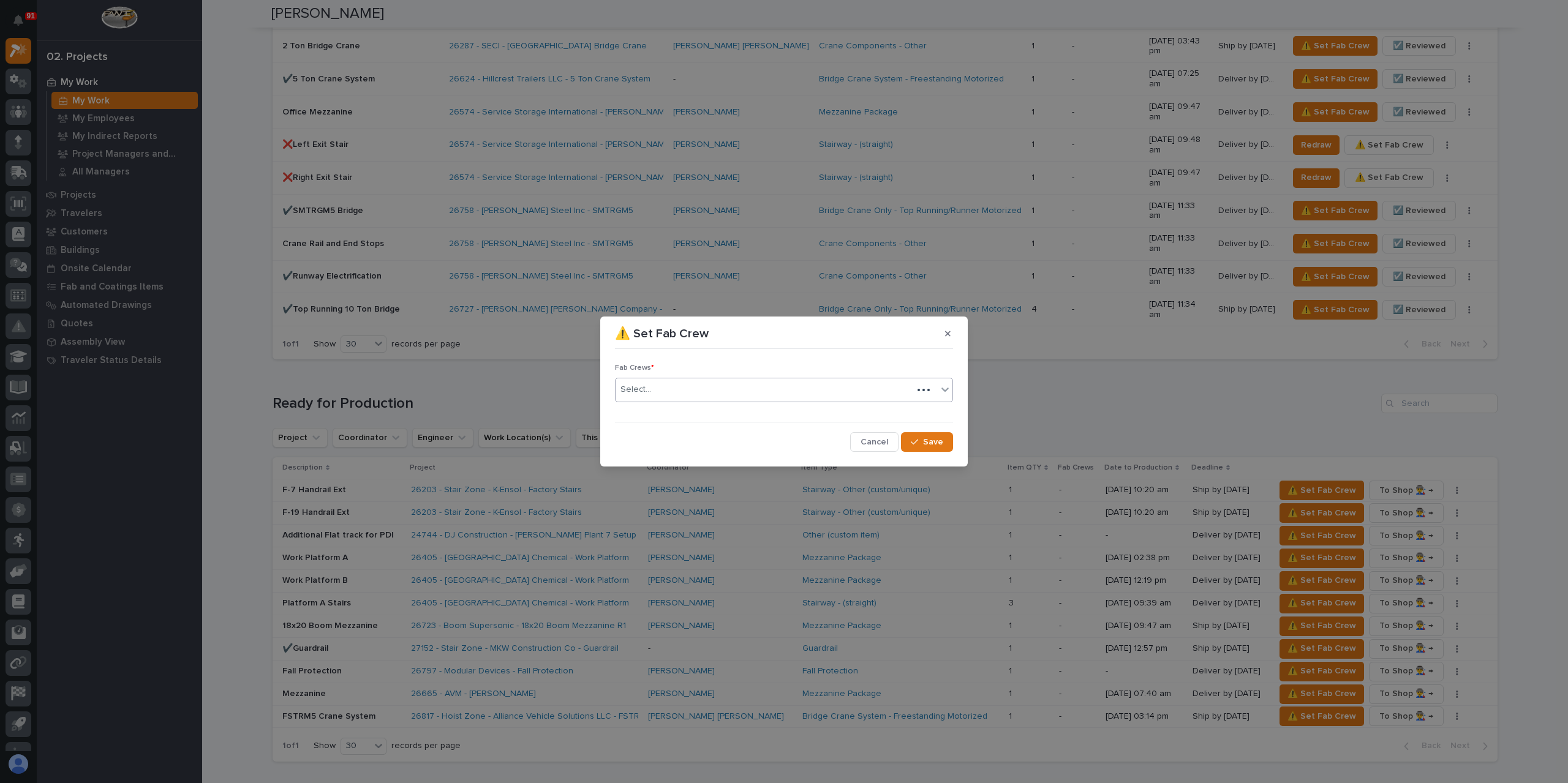
click at [669, 391] on div "Select..." at bounding box center [764, 389] width 297 height 20
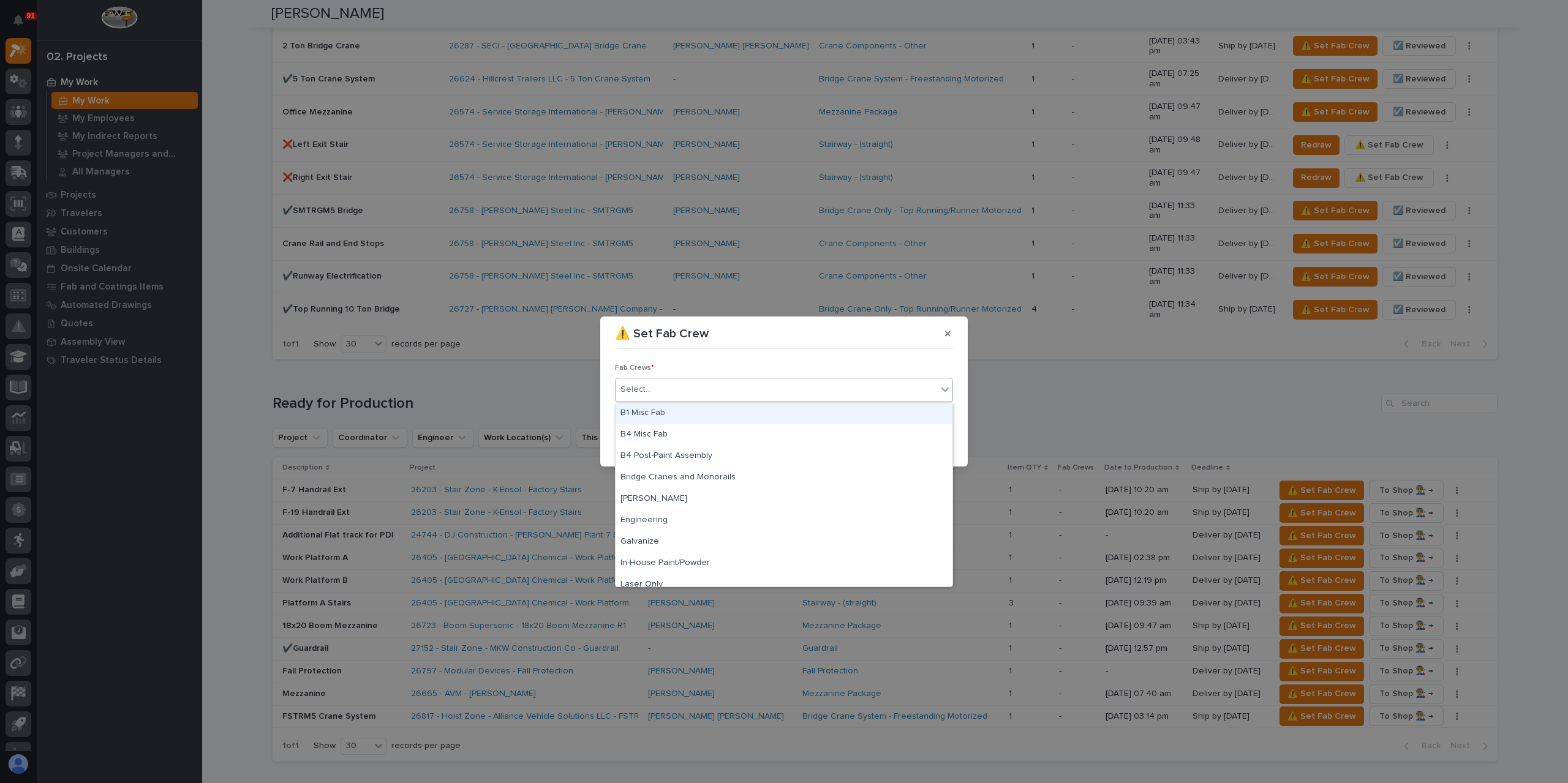
click at [695, 418] on div "B1 Misc Fab" at bounding box center [784, 413] width 337 height 21
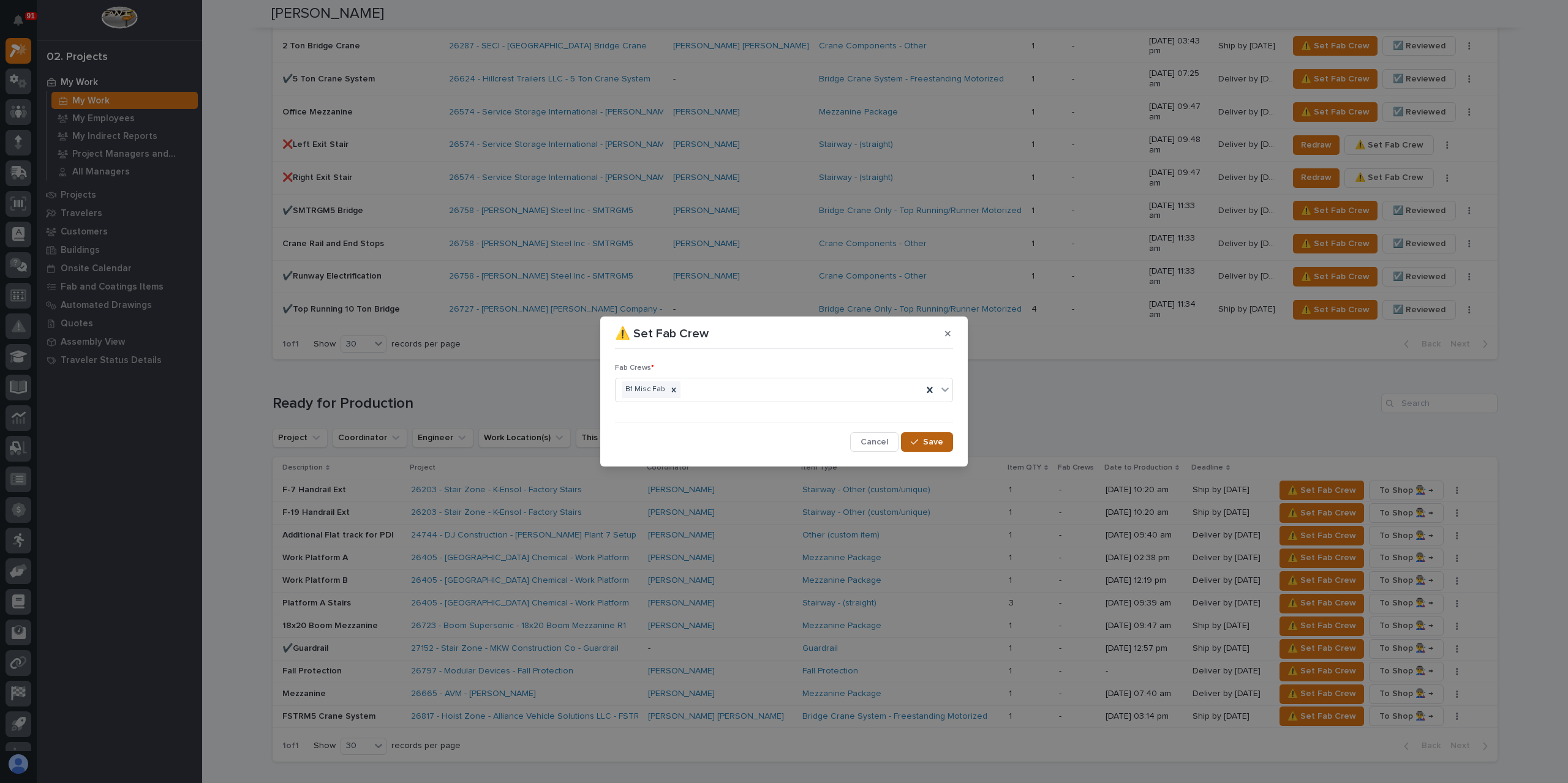
click at [930, 445] on span "Save" at bounding box center [933, 442] width 20 height 11
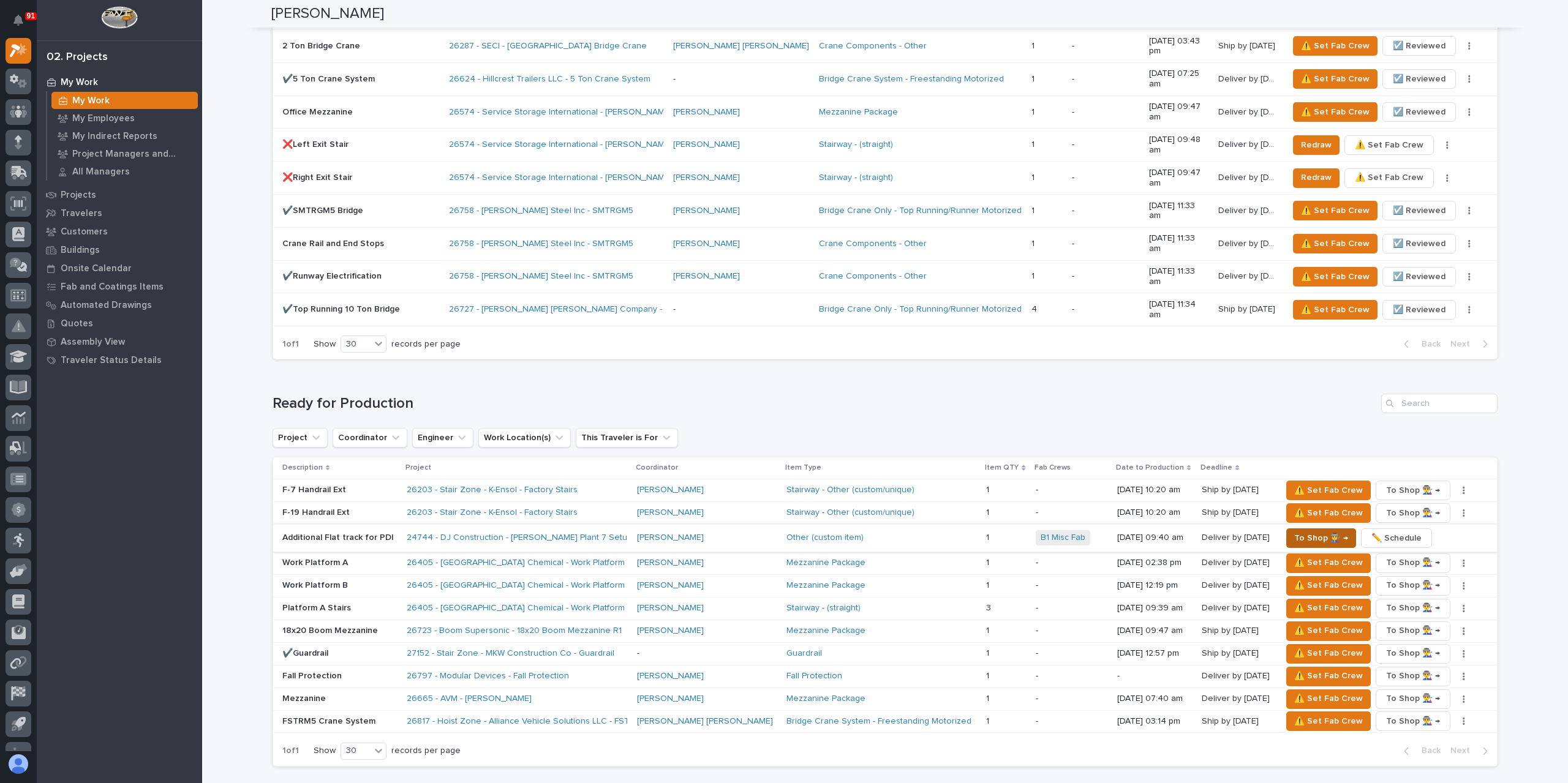
click at [1295, 531] on span "To Shop 👨‍🏭 →" at bounding box center [1321, 538] width 53 height 15
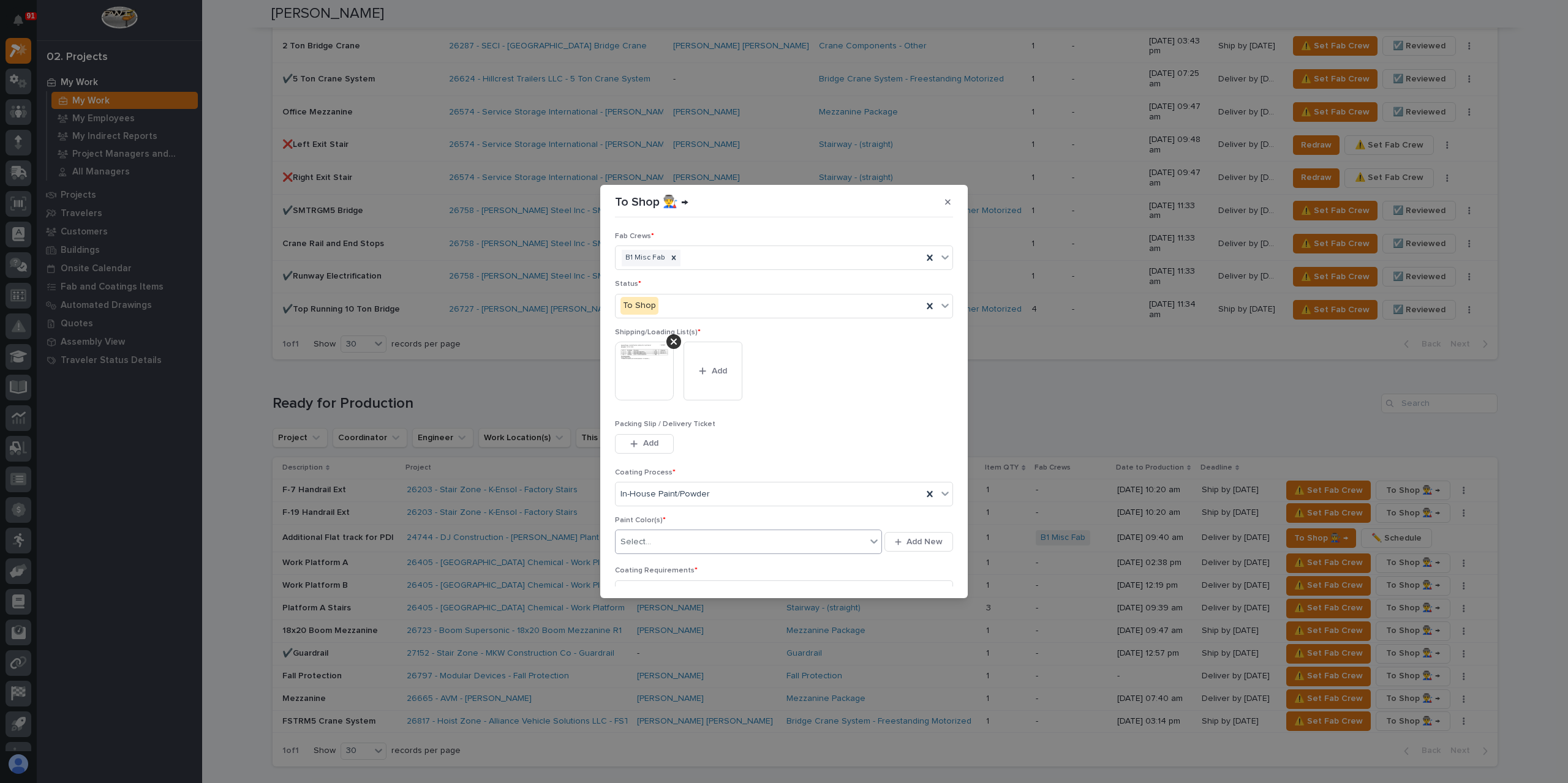
click at [661, 538] on div "Select..." at bounding box center [741, 542] width 251 height 20
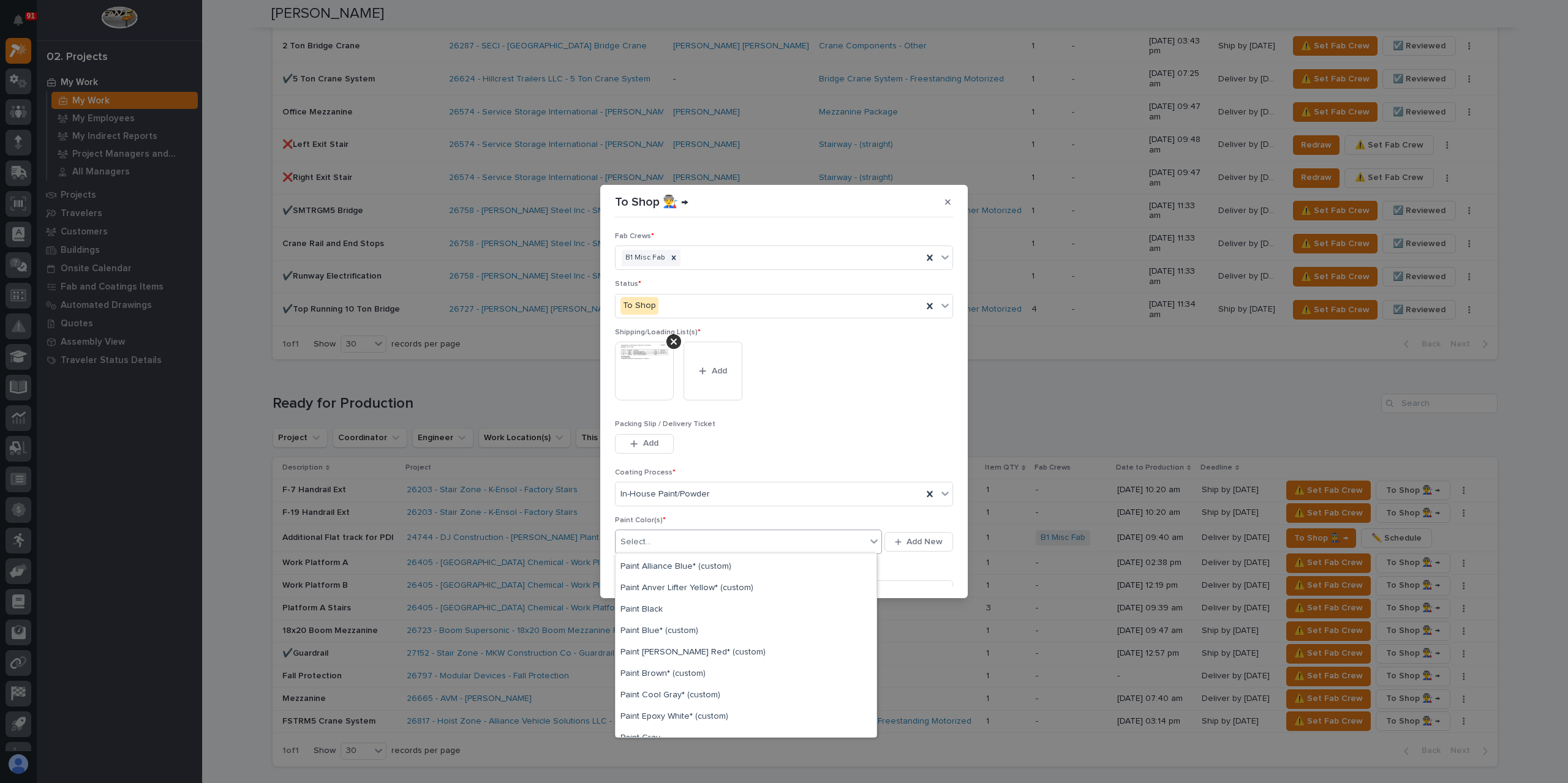
scroll to position [0, 0]
click at [652, 669] on div "Paint Black" at bounding box center [746, 671] width 261 height 21
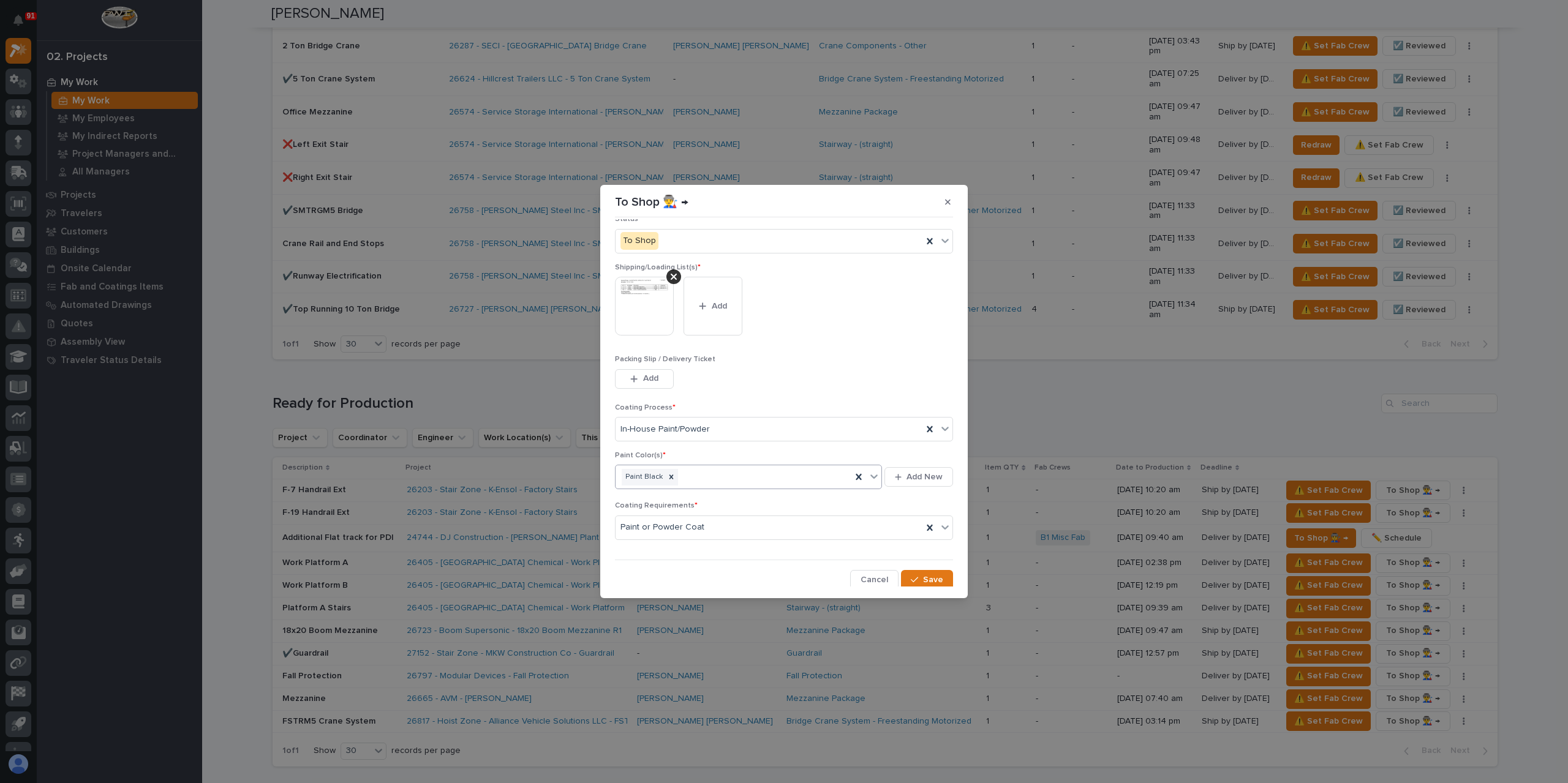
scroll to position [65, 0]
click at [912, 578] on icon "button" at bounding box center [914, 579] width 8 height 9
